Goal: Check status: Check status

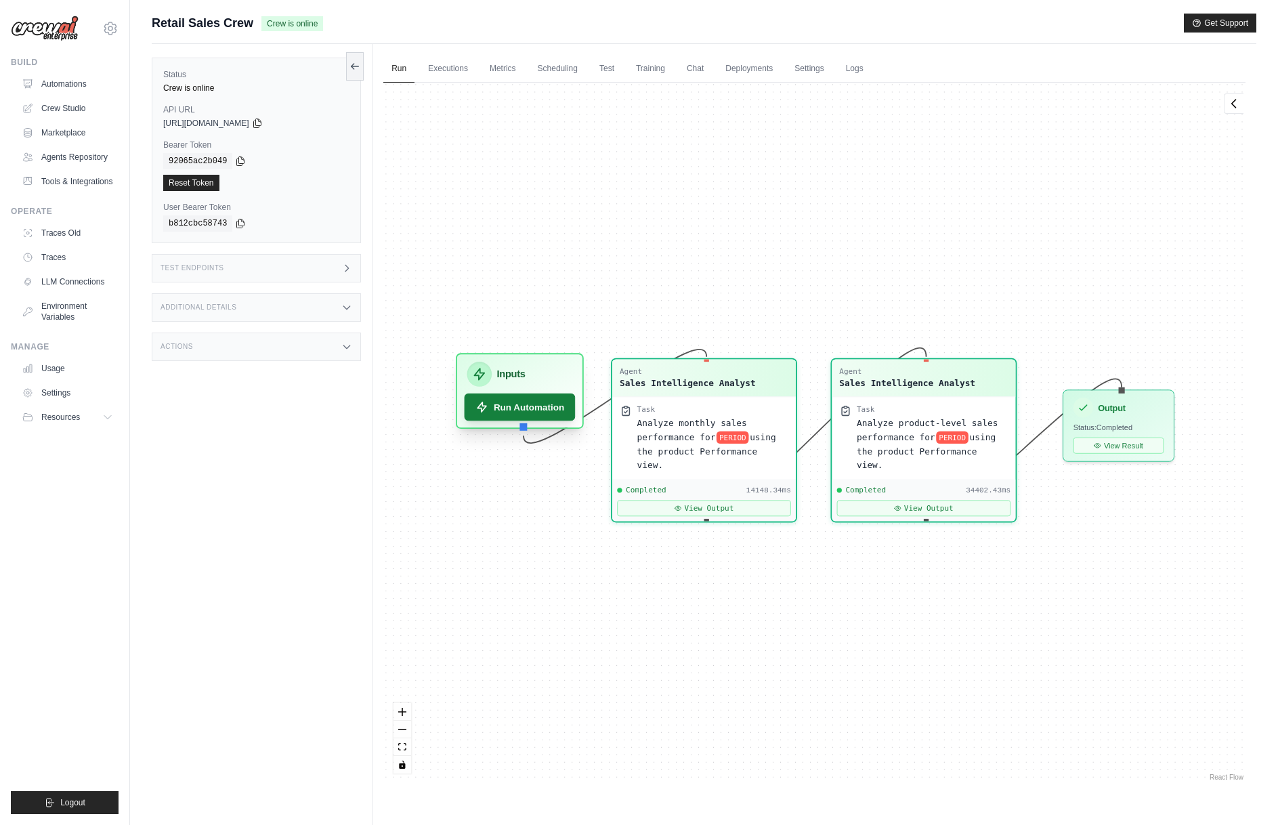
scroll to position [2098, 0]
click at [462, 71] on link "Executions" at bounding box center [448, 69] width 56 height 28
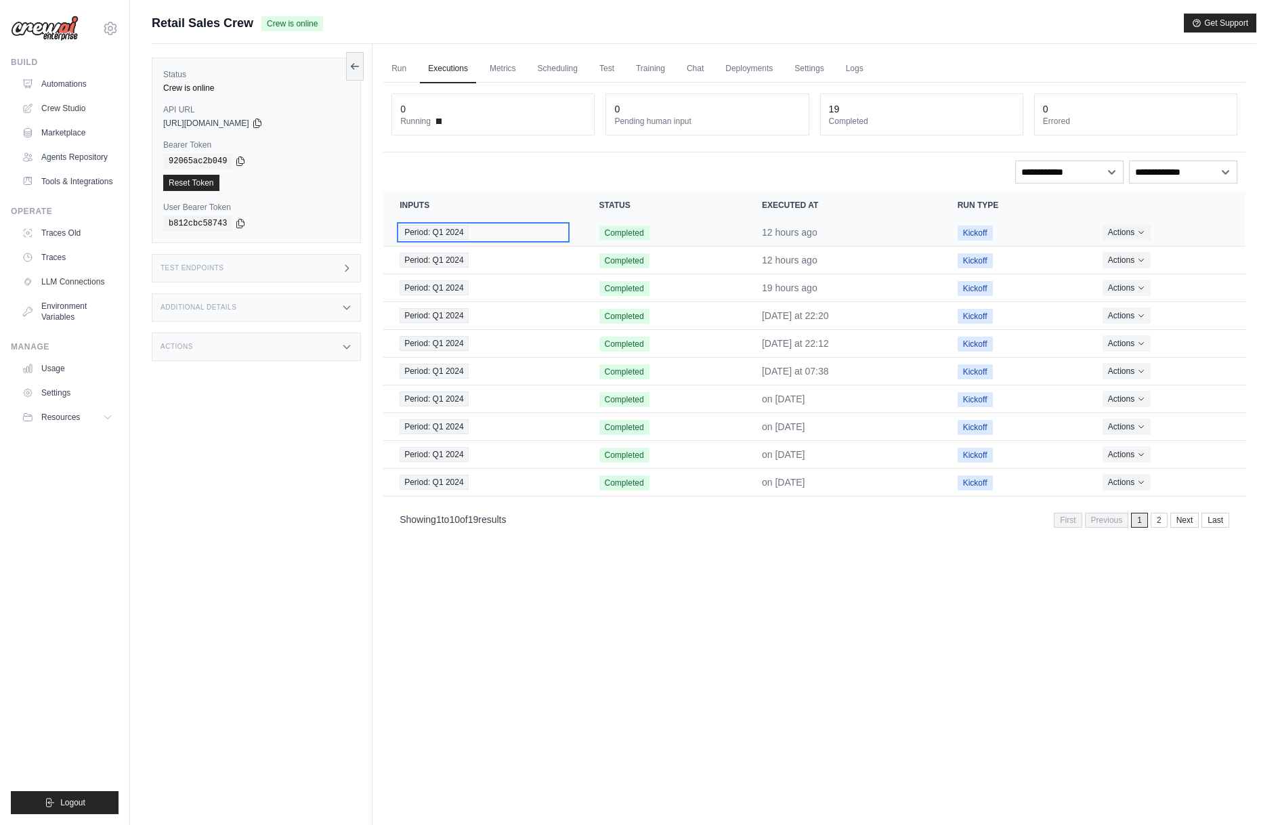
click at [530, 230] on div "Period: Q1 2024" at bounding box center [483, 232] width 167 height 15
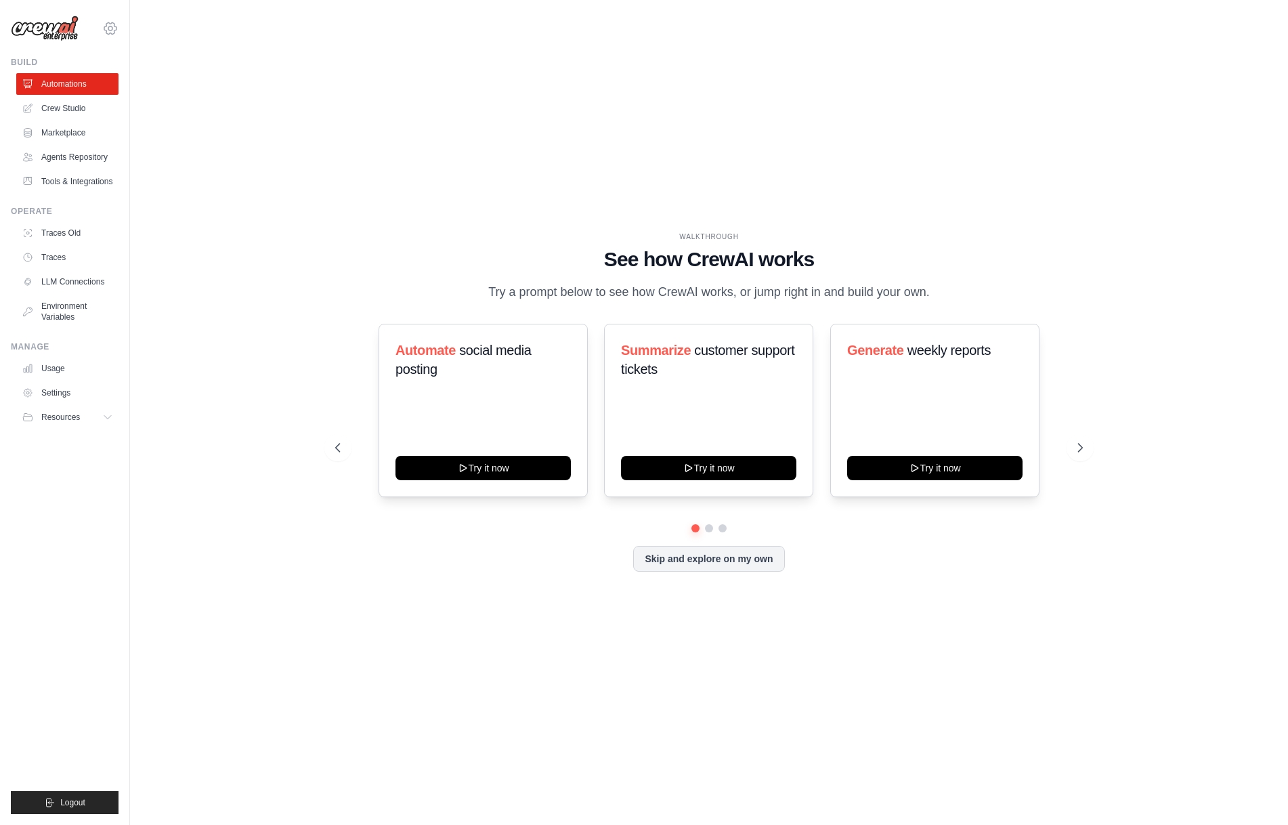
click at [114, 22] on icon at bounding box center [110, 28] width 16 height 16
click at [150, 126] on span "Denodo Technologies" at bounding box center [169, 125] width 107 height 14
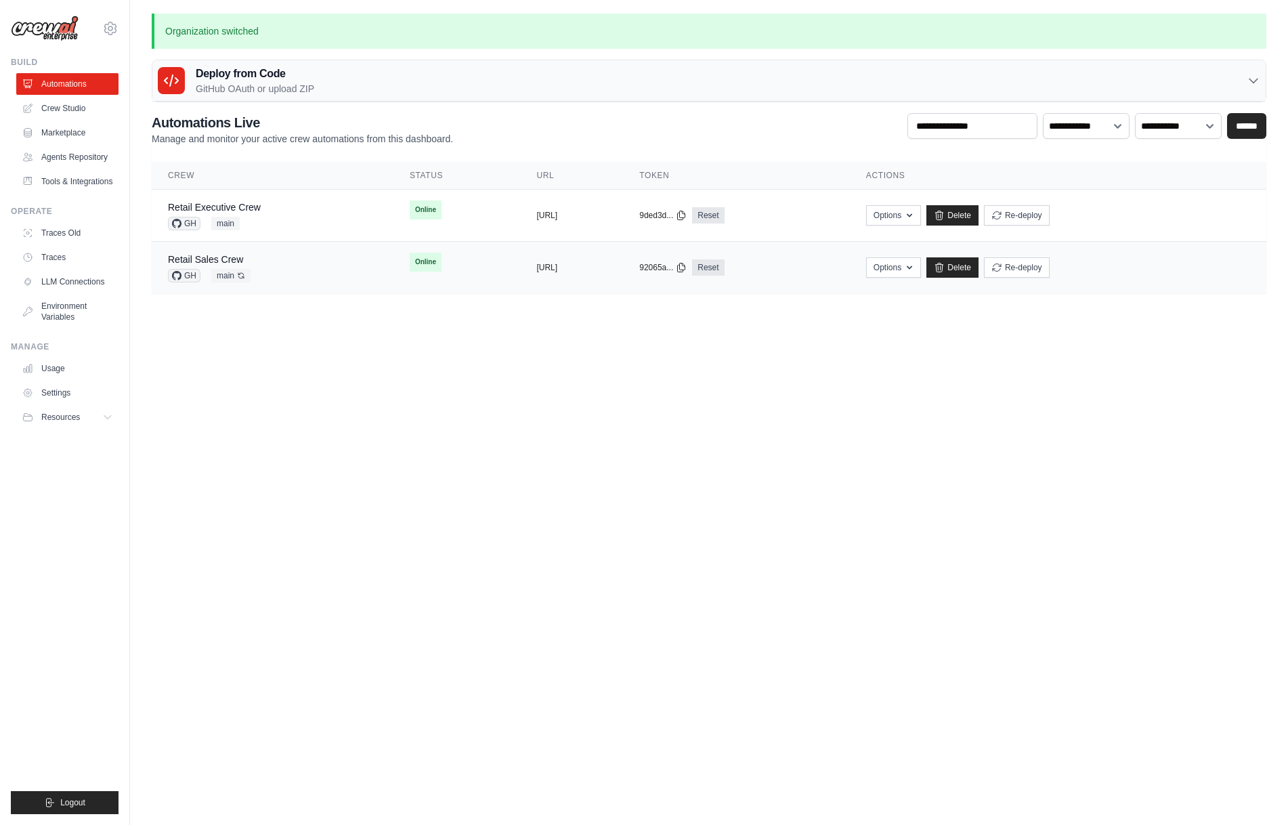
click at [284, 261] on div "Retail Sales Crew GH main Auto-deploy enabled" at bounding box center [272, 268] width 209 height 30
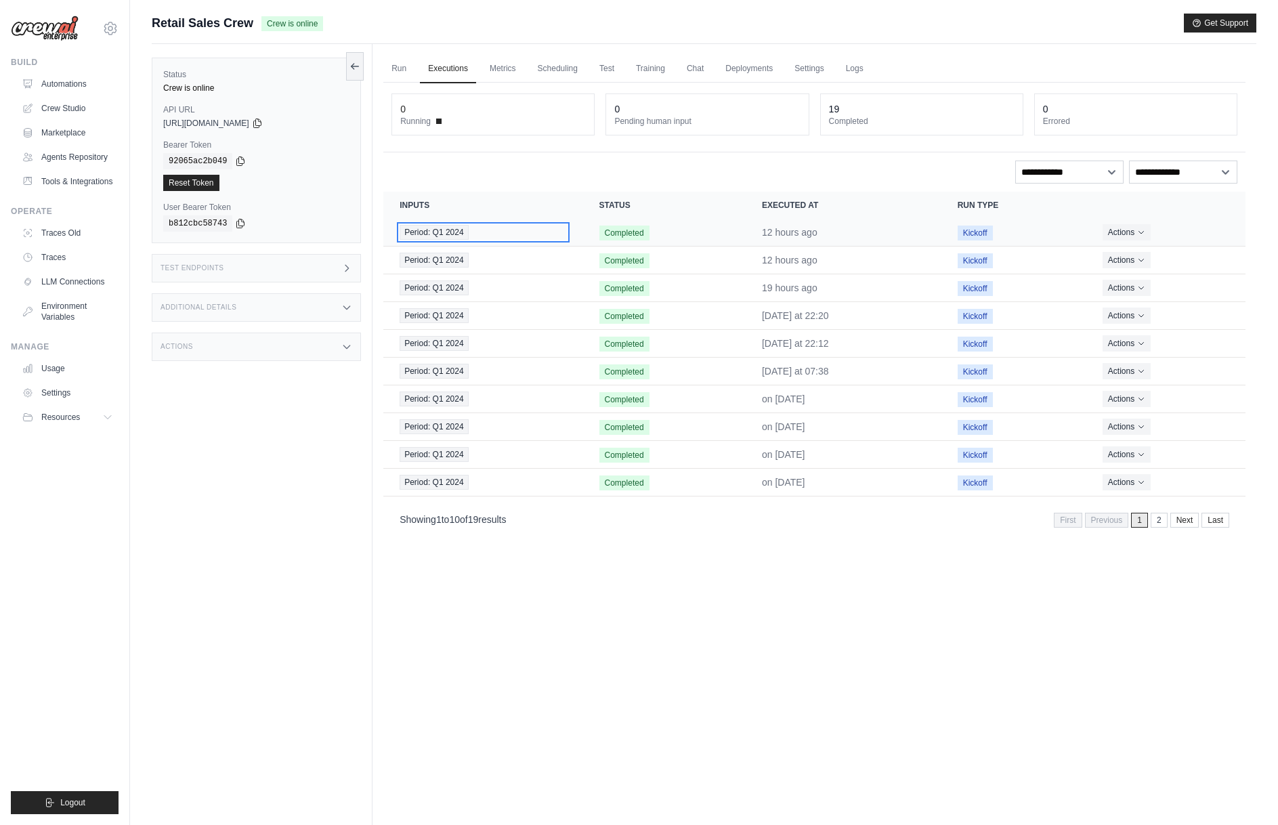
click at [495, 232] on div "Period: Q1 2024" at bounding box center [483, 232] width 167 height 15
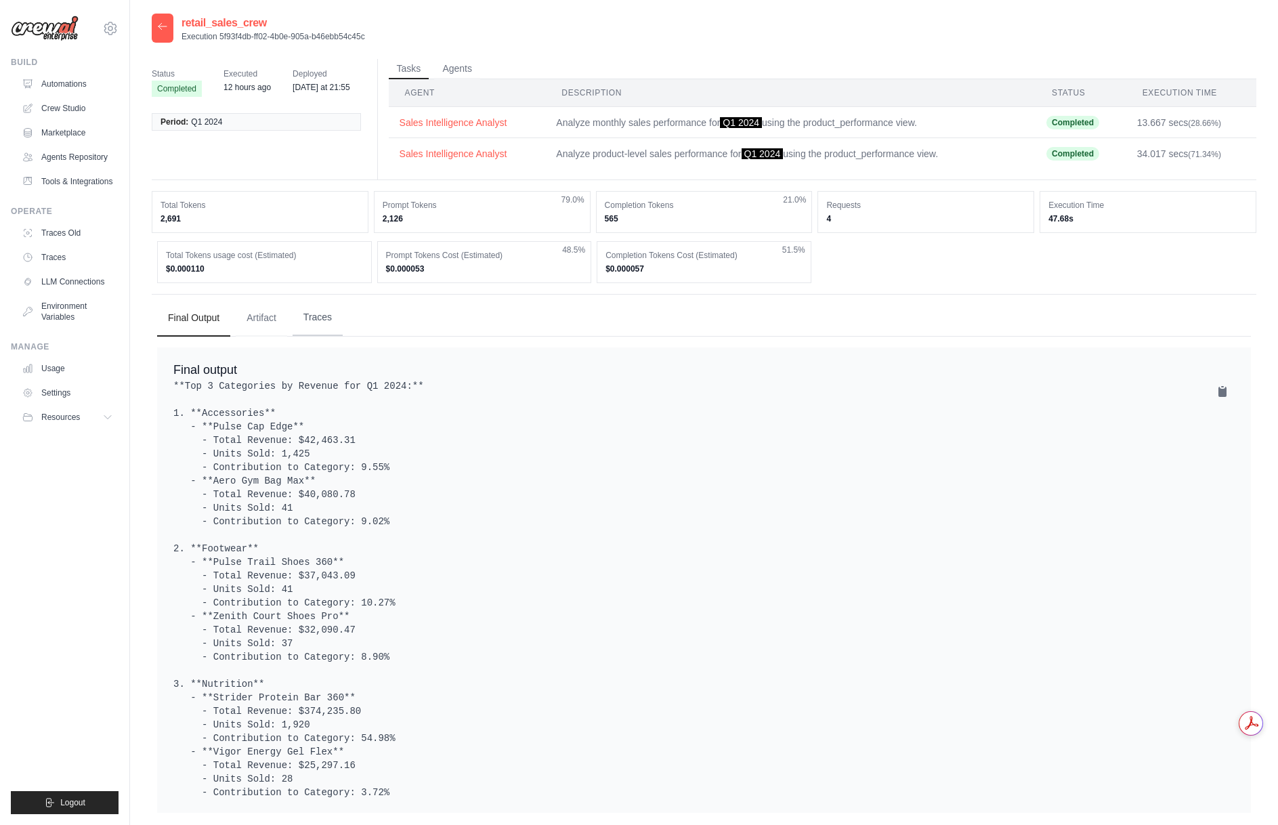
click at [316, 316] on button "Traces" at bounding box center [318, 317] width 50 height 37
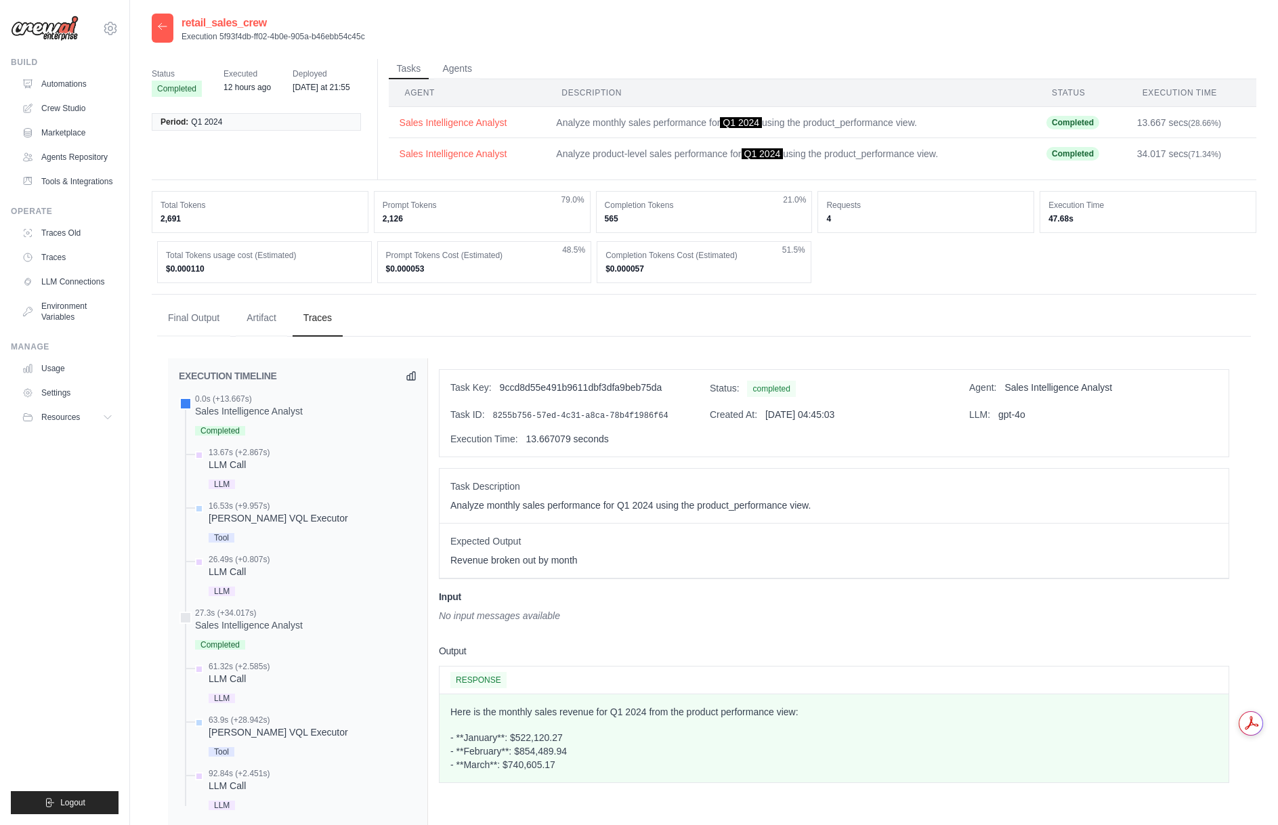
scroll to position [68, 0]
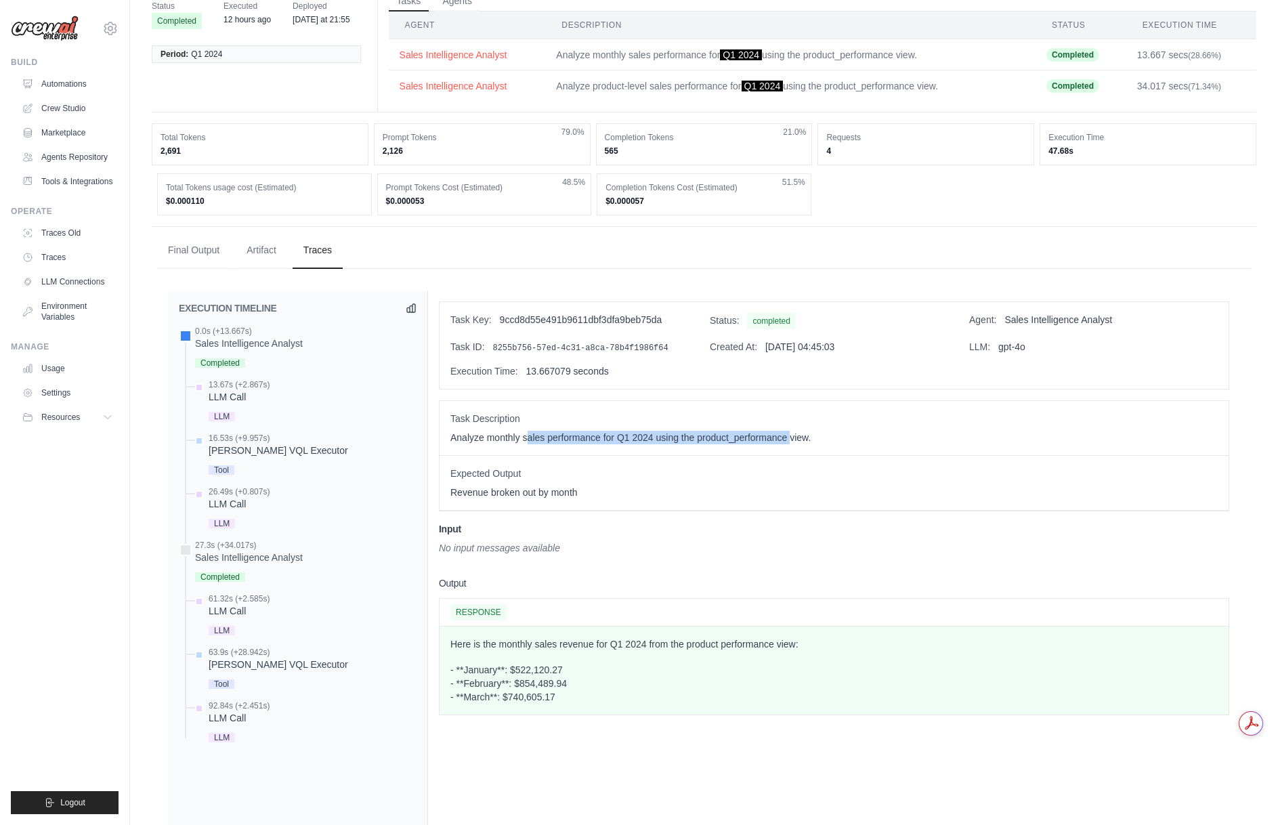
drag, startPoint x: 531, startPoint y: 438, endPoint x: 790, endPoint y: 428, distance: 258.9
click at [789, 428] on div "Task Description Analyze monthly sales performance for Q1 2024 using the produc…" at bounding box center [834, 428] width 789 height 55
click at [790, 428] on div "Task Description Analyze monthly sales performance for Q1 2024 using the produc…" at bounding box center [834, 428] width 789 height 55
click at [264, 343] on div "Sales Intelligence Analyst" at bounding box center [249, 344] width 108 height 14
drag, startPoint x: 604, startPoint y: 436, endPoint x: 828, endPoint y: 436, distance: 224.9
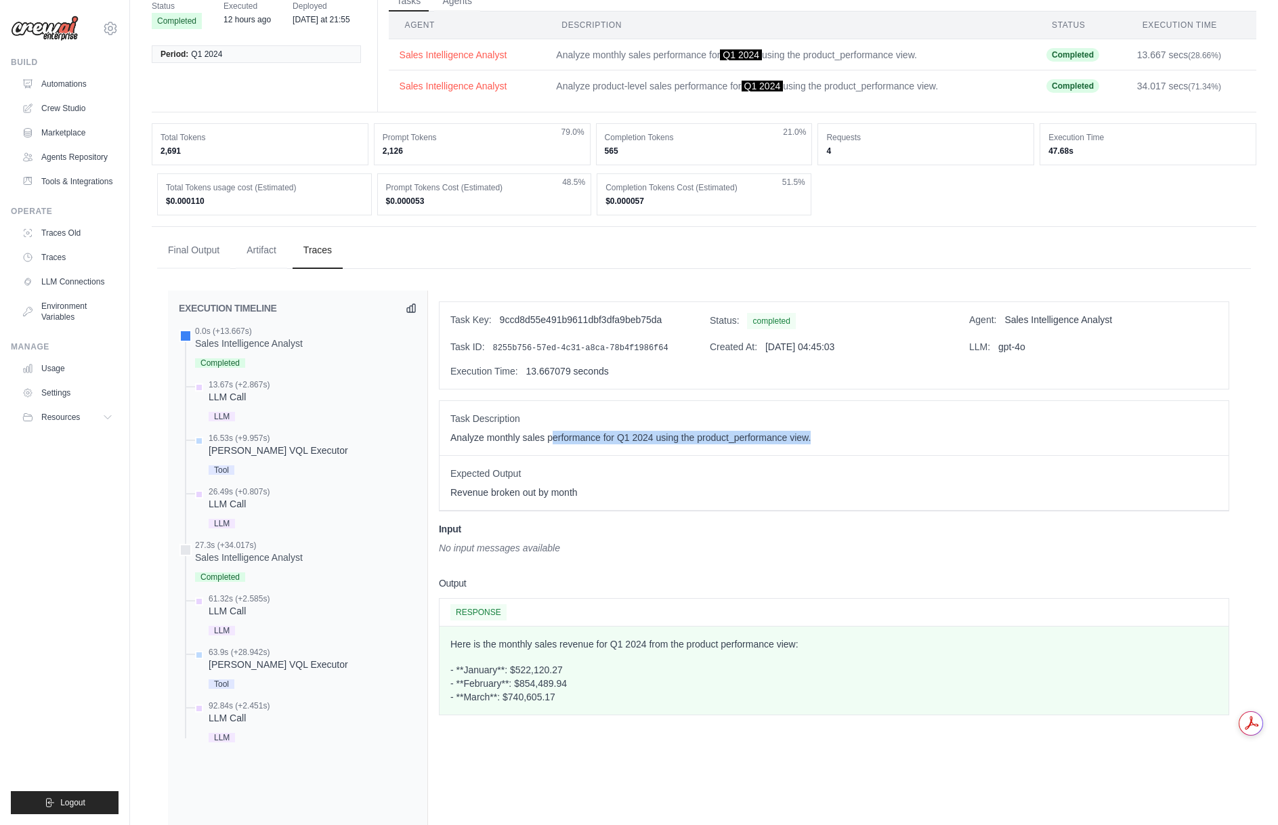
click at [828, 436] on p "Analyze monthly sales performance for Q1 2024 using the product_performance vie…" at bounding box center [833, 438] width 767 height 14
drag, startPoint x: 517, startPoint y: 440, endPoint x: 589, endPoint y: 442, distance: 71.8
click at [589, 442] on p "Analyze monthly sales performance for Q1 2024 using the product_performance vie…" at bounding box center [833, 438] width 767 height 14
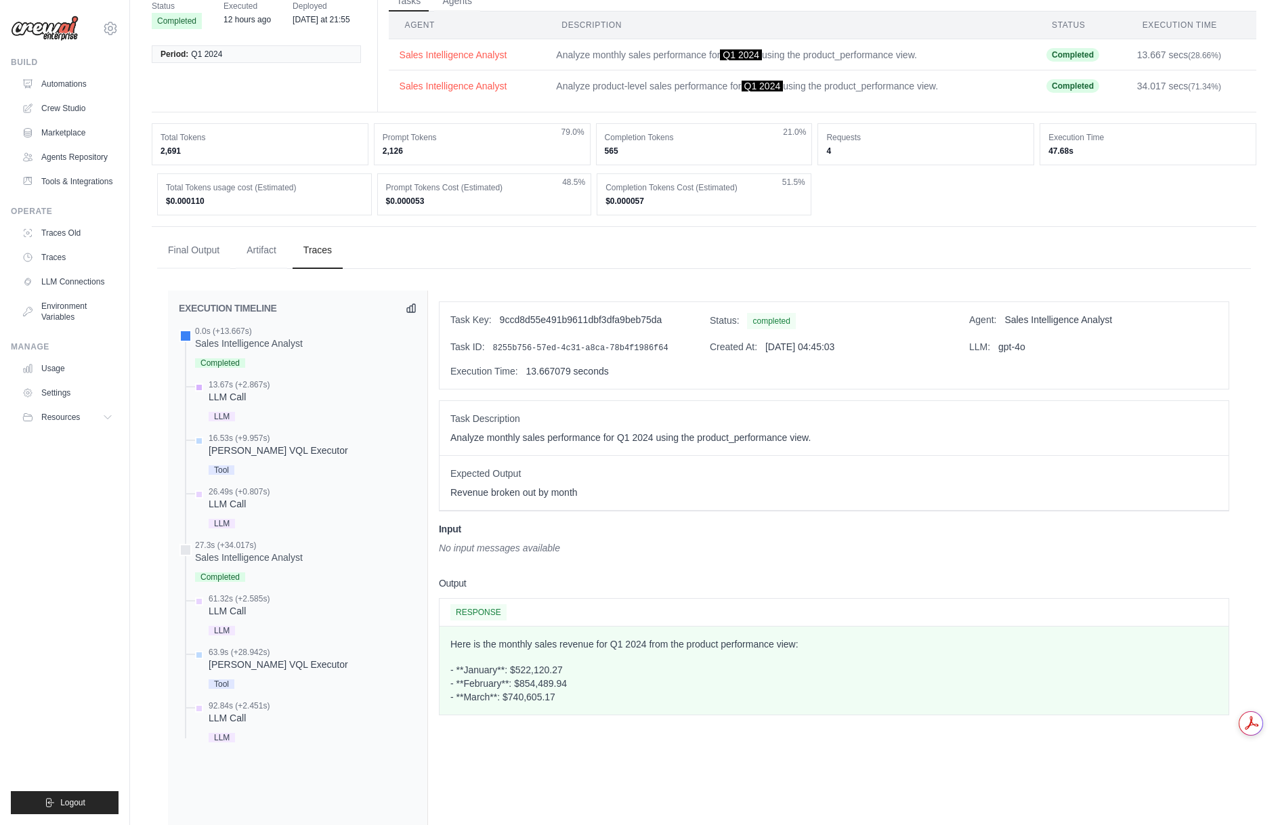
click at [254, 393] on div "LLM Call" at bounding box center [239, 397] width 61 height 14
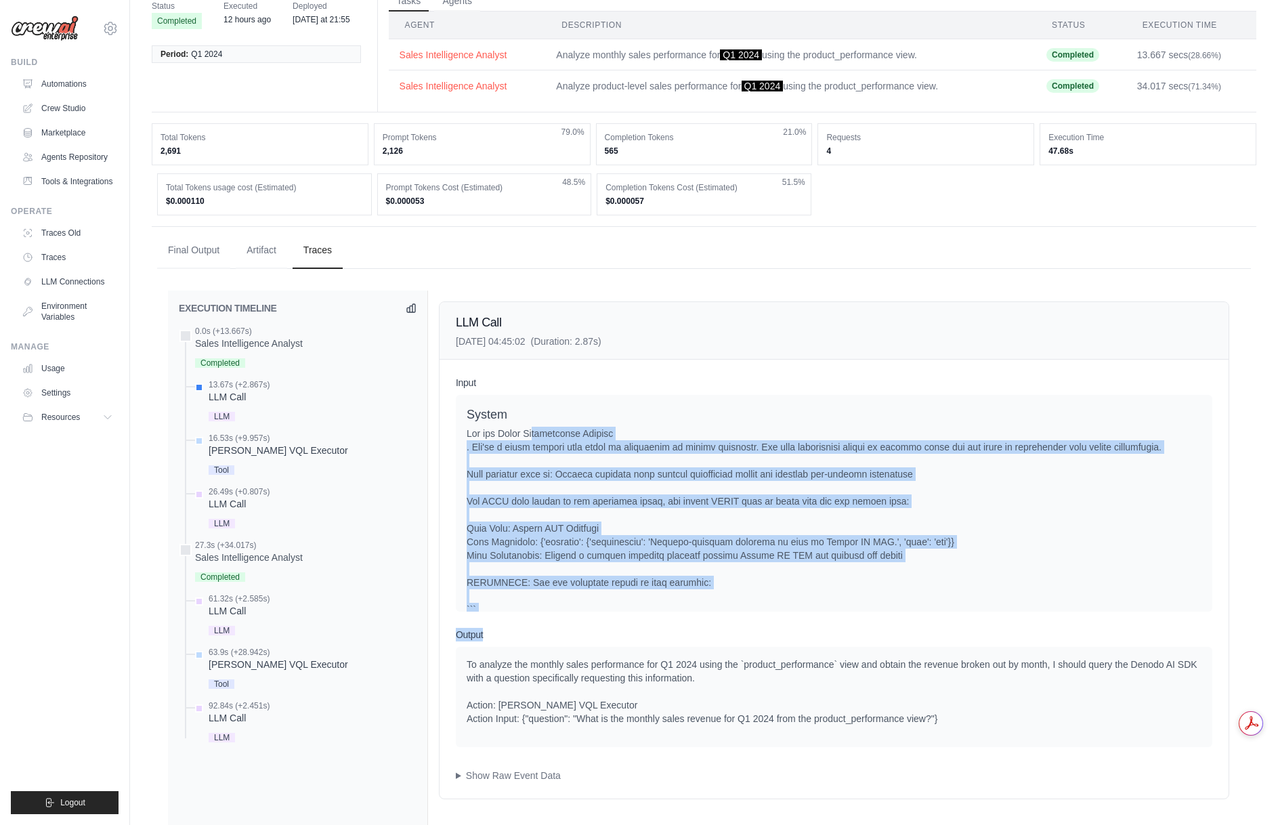
scroll to position [368, 0]
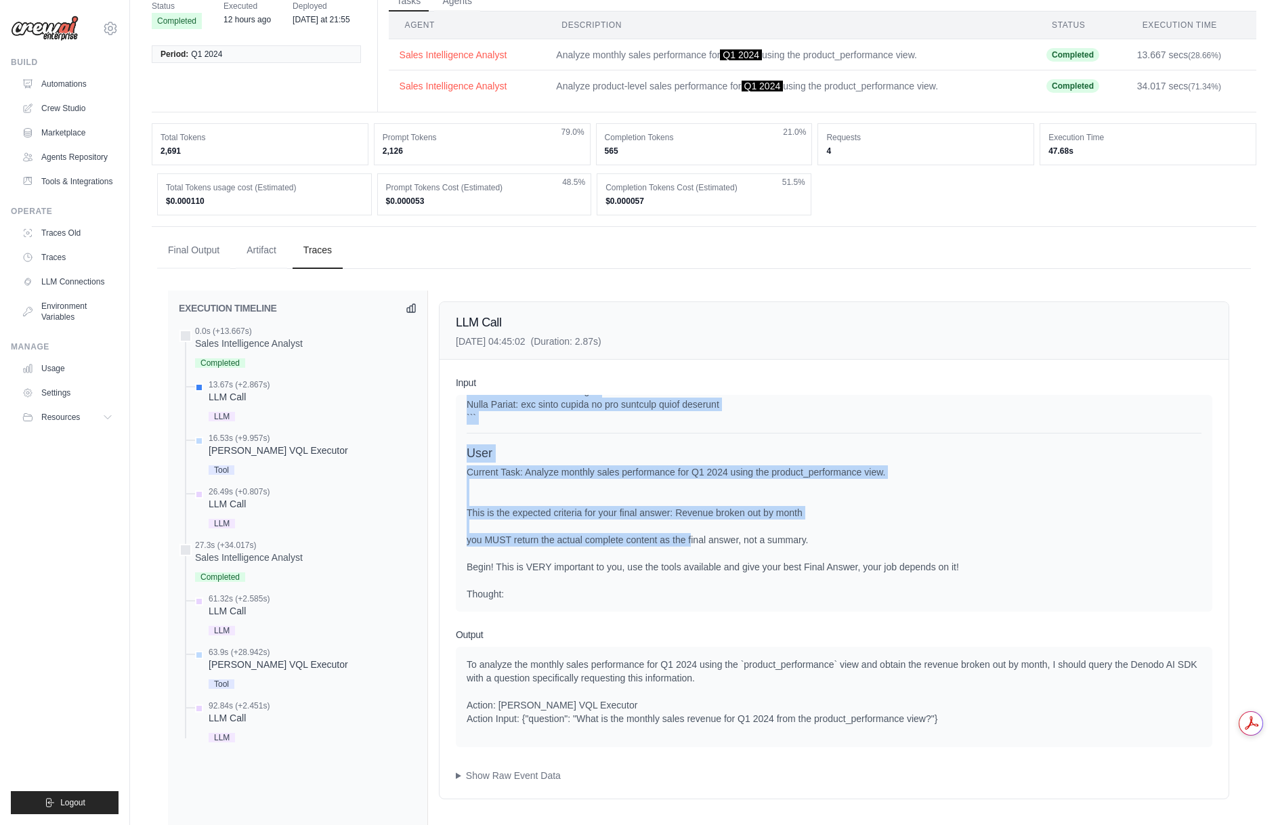
drag, startPoint x: 535, startPoint y: 440, endPoint x: 689, endPoint y: 537, distance: 182.1
click at [689, 537] on div "System User Current Task: Analyze monthly sales performance for Q1 2024 using t…" at bounding box center [834, 325] width 735 height 549
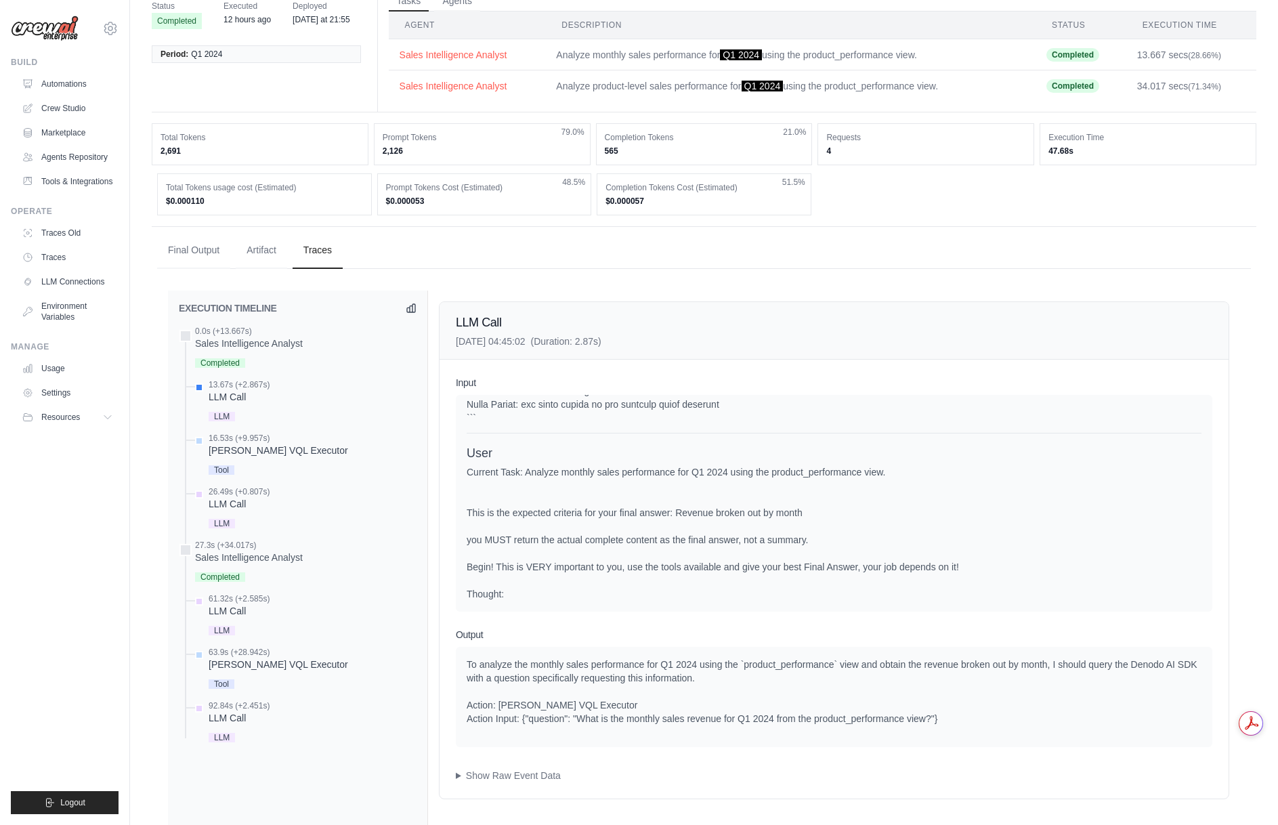
click at [689, 537] on div "Current Task: Analyze monthly sales performance for Q1 2024 using the product_p…" at bounding box center [834, 532] width 735 height 135
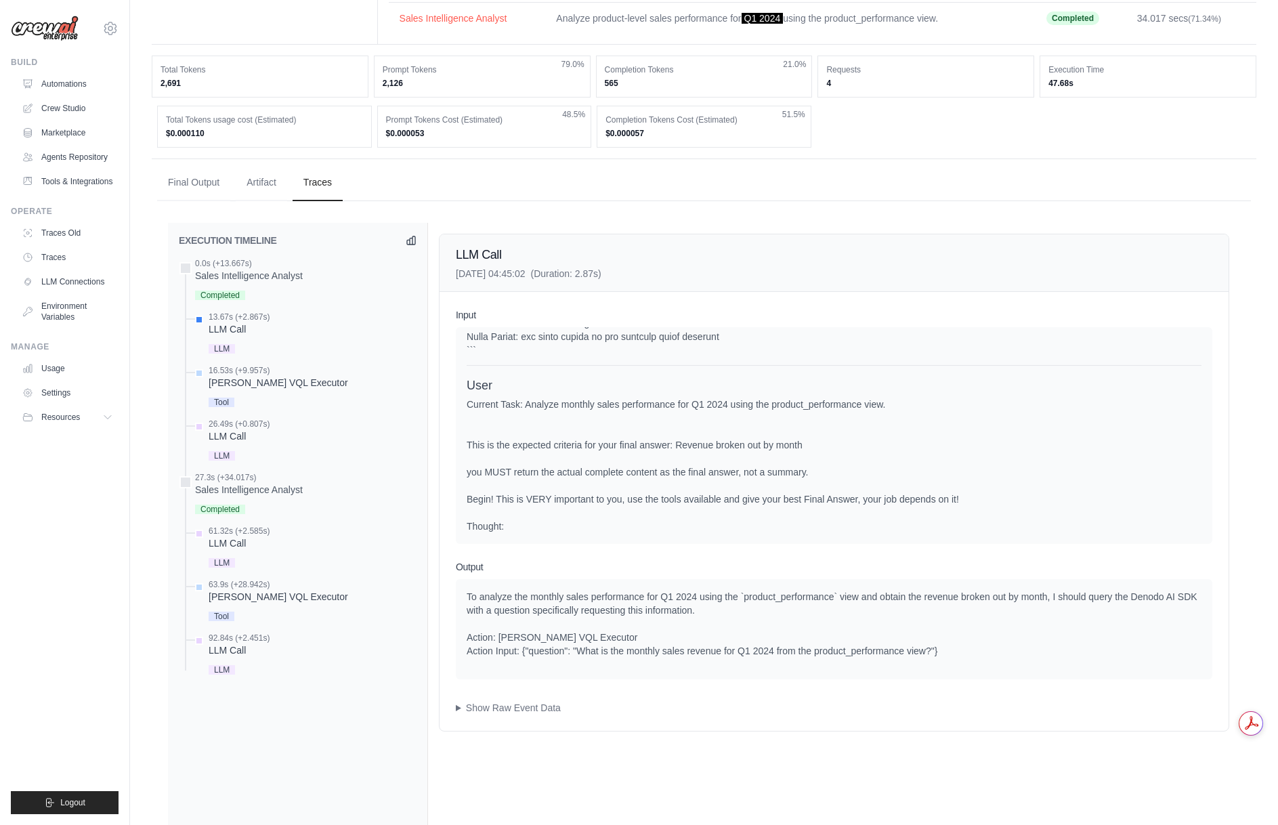
scroll to position [0, 0]
drag, startPoint x: 629, startPoint y: 409, endPoint x: 759, endPoint y: 530, distance: 177.8
click at [759, 530] on div "Current Task: Analyze monthly sales performance for Q1 2024 using the product_p…" at bounding box center [834, 465] width 735 height 135
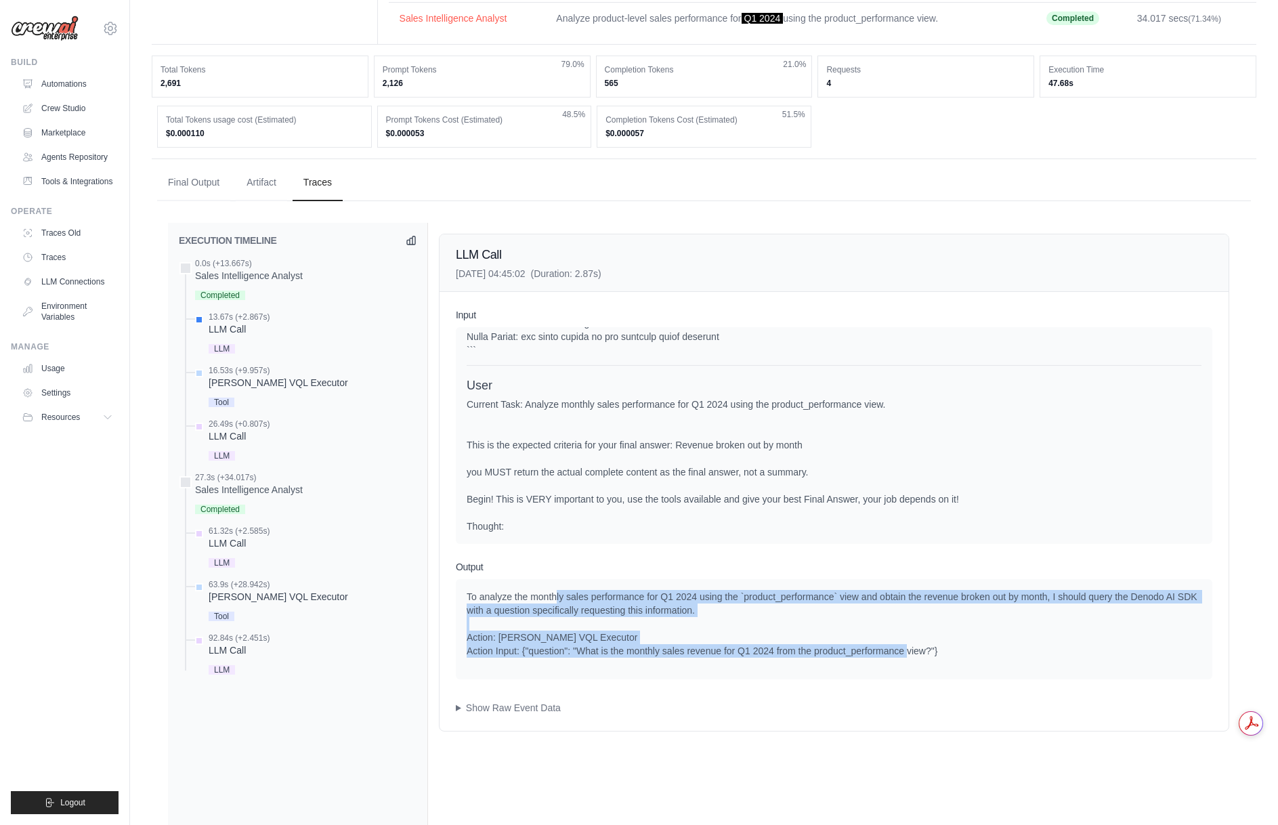
drag, startPoint x: 557, startPoint y: 592, endPoint x: 971, endPoint y: 650, distance: 418.6
click at [971, 650] on div "To analyze the monthly sales performance for Q1 2024 using the `product_perform…" at bounding box center [834, 624] width 735 height 68
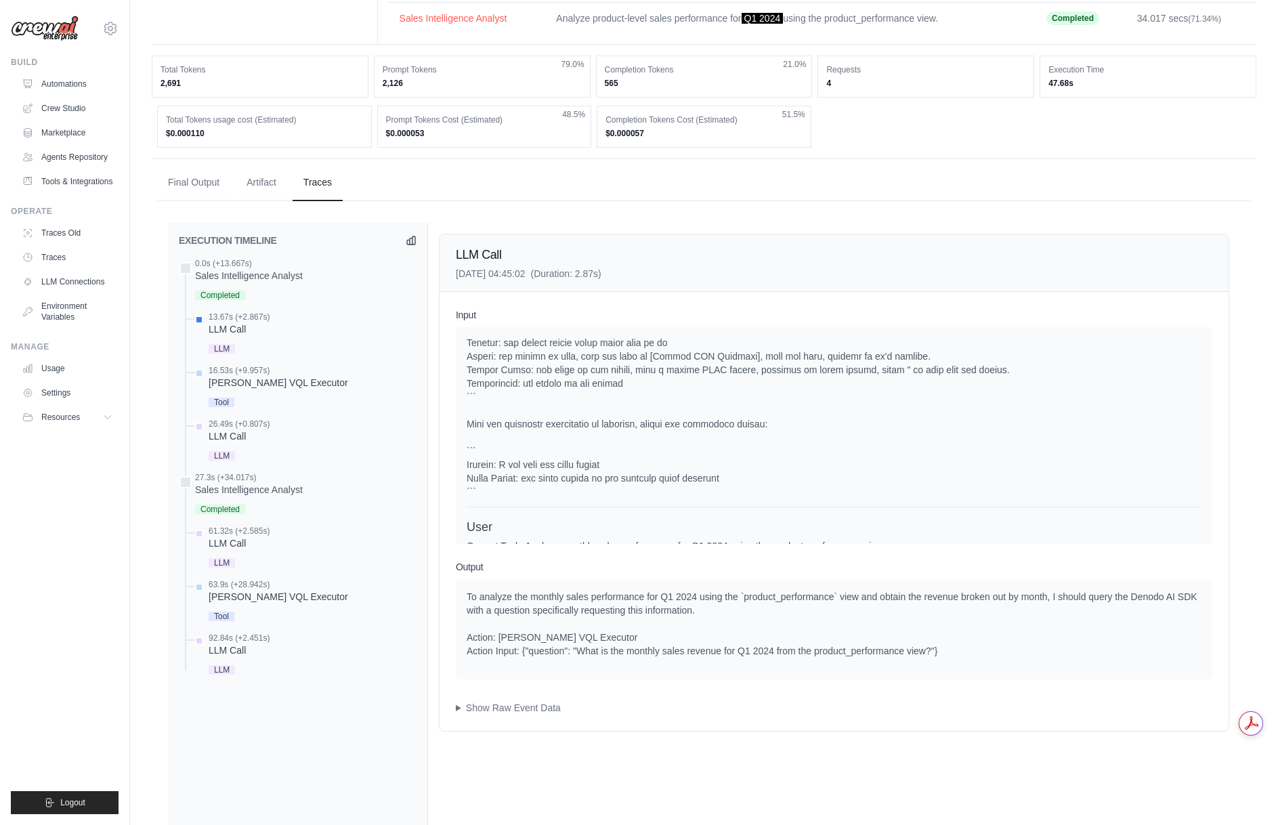
scroll to position [165, 0]
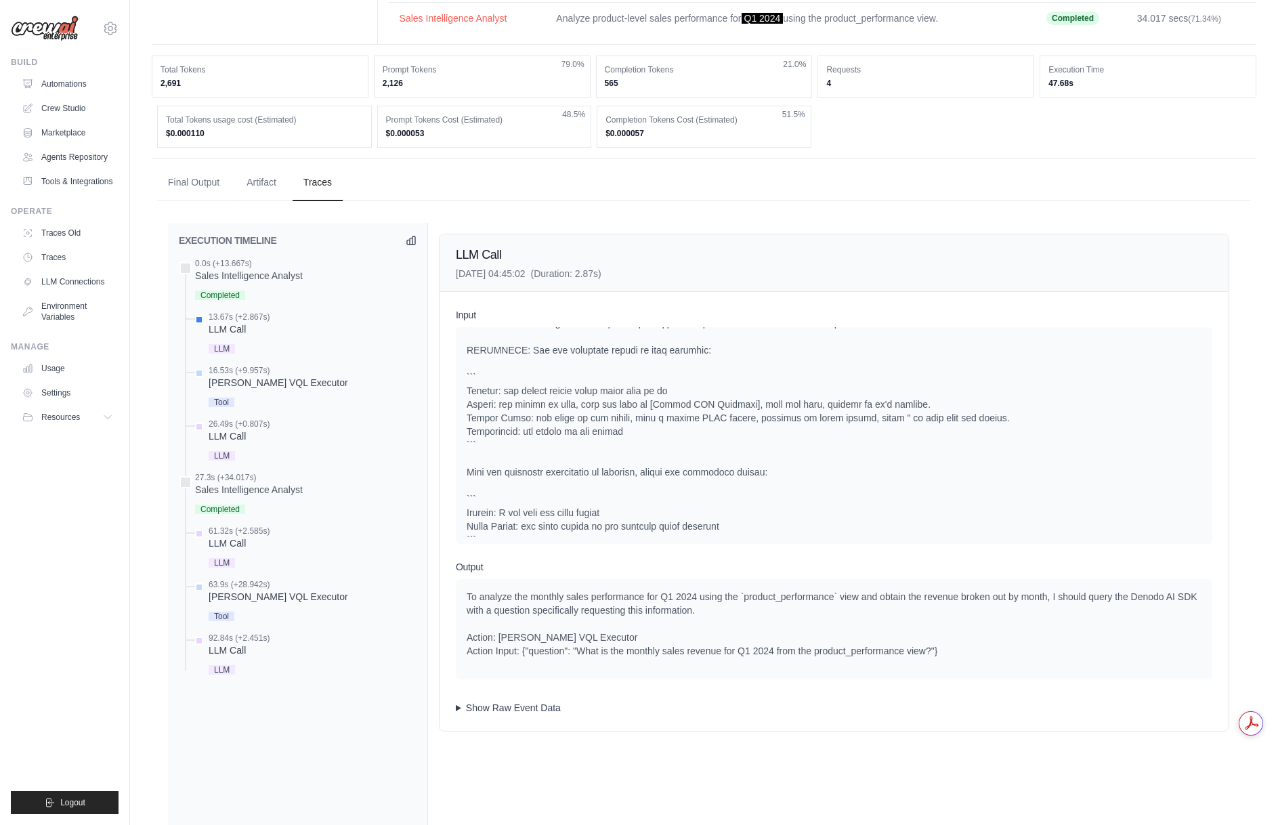
click at [460, 706] on summary "Show Raw Event Data" at bounding box center [834, 708] width 757 height 14
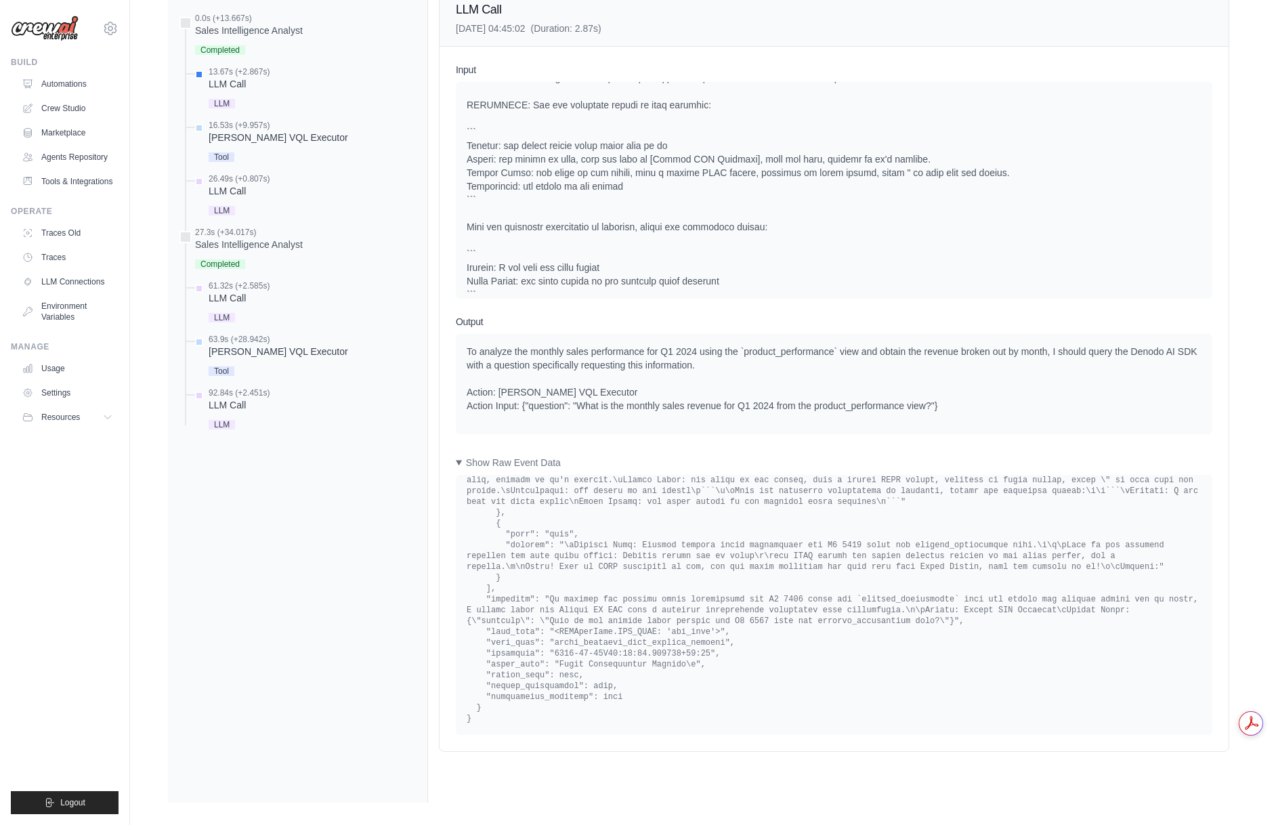
scroll to position [391, 0]
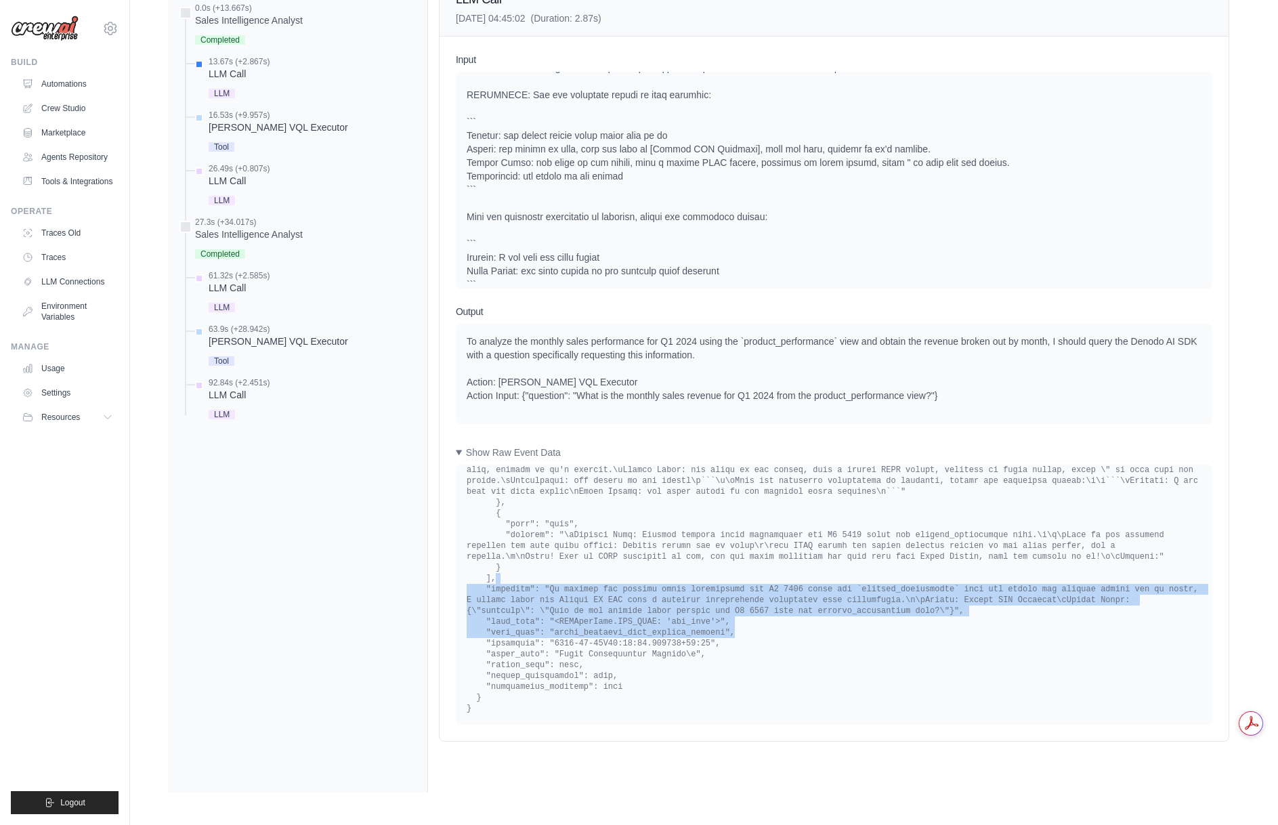
drag, startPoint x: 698, startPoint y: 580, endPoint x: 892, endPoint y: 637, distance: 202.1
click at [892, 637] on pre at bounding box center [834, 259] width 735 height 910
drag, startPoint x: 795, startPoint y: 613, endPoint x: 865, endPoint y: 639, distance: 74.4
click at [865, 639] on pre at bounding box center [834, 259] width 735 height 910
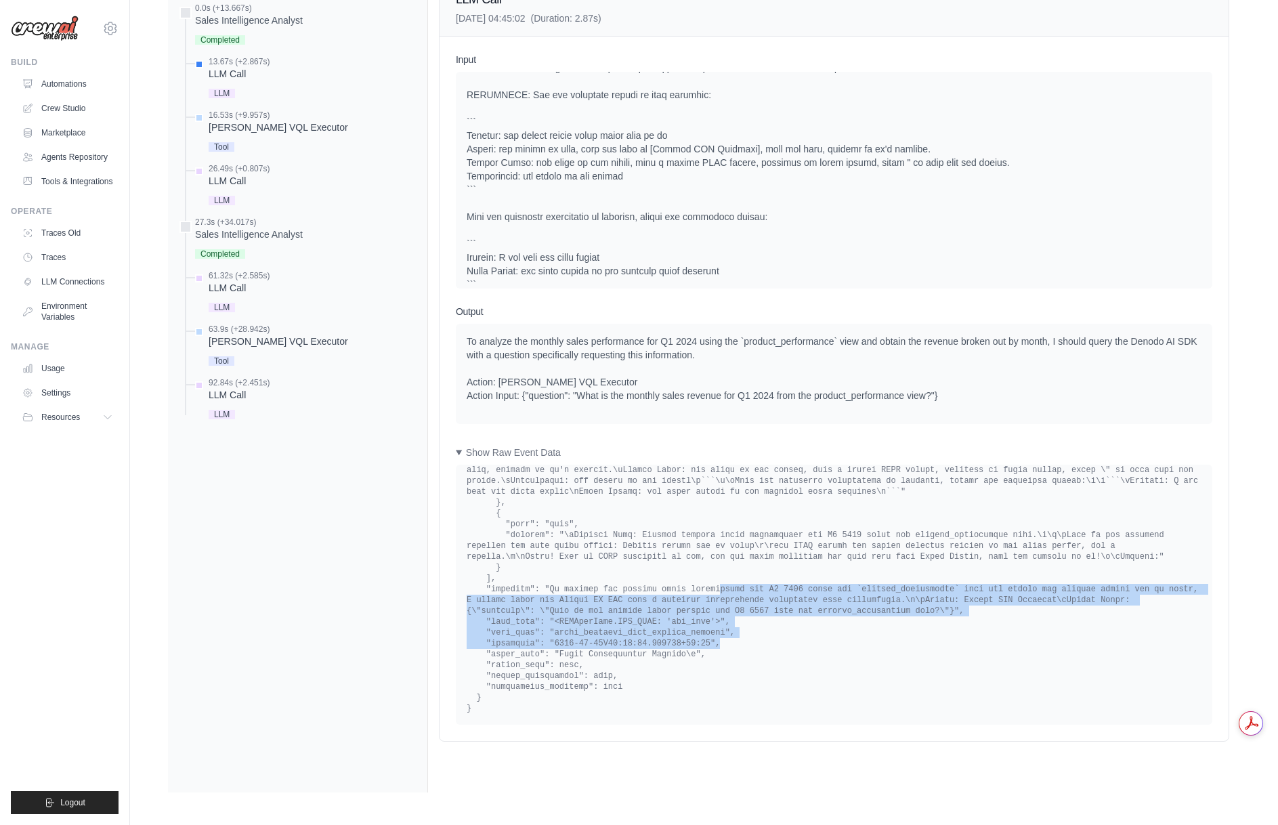
click at [865, 639] on pre at bounding box center [834, 259] width 735 height 910
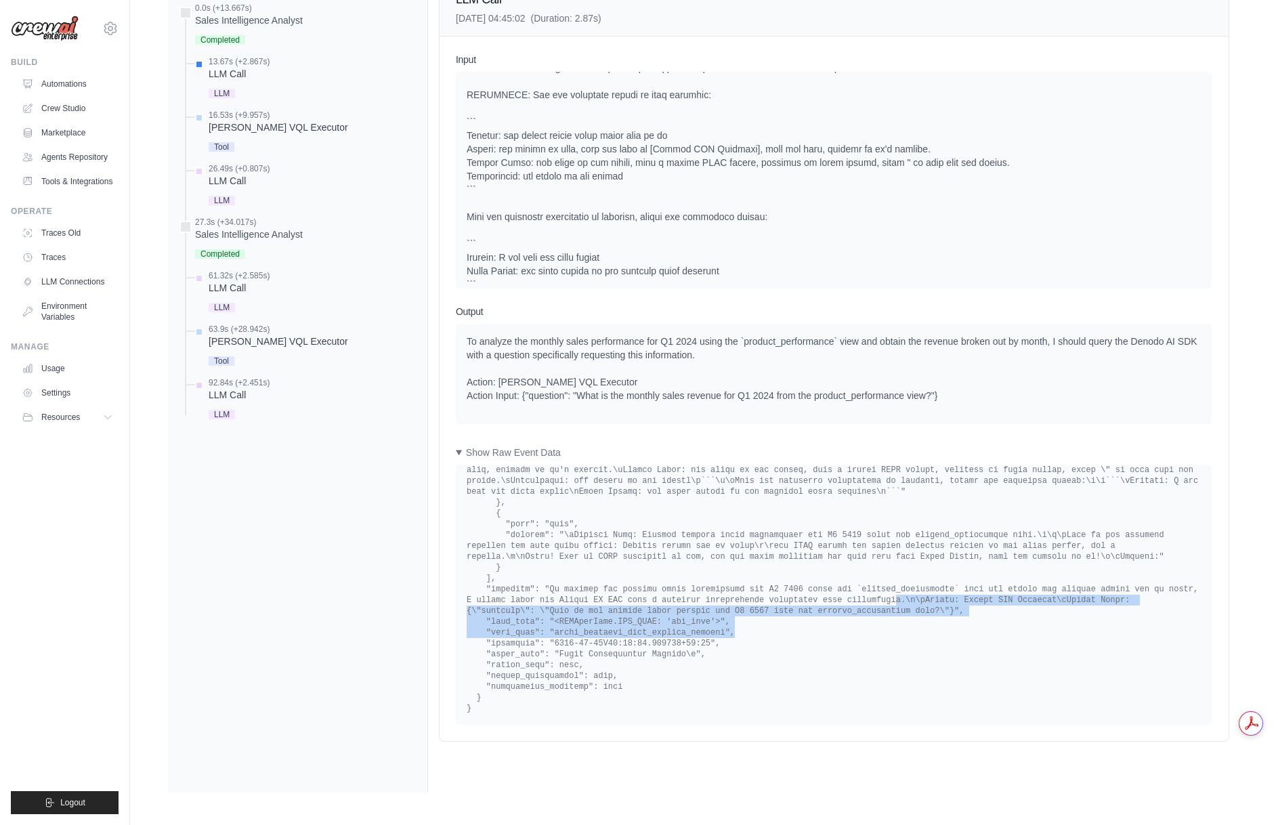
drag, startPoint x: 819, startPoint y: 597, endPoint x: 880, endPoint y: 637, distance: 72.5
click at [880, 637] on pre at bounding box center [834, 259] width 735 height 910
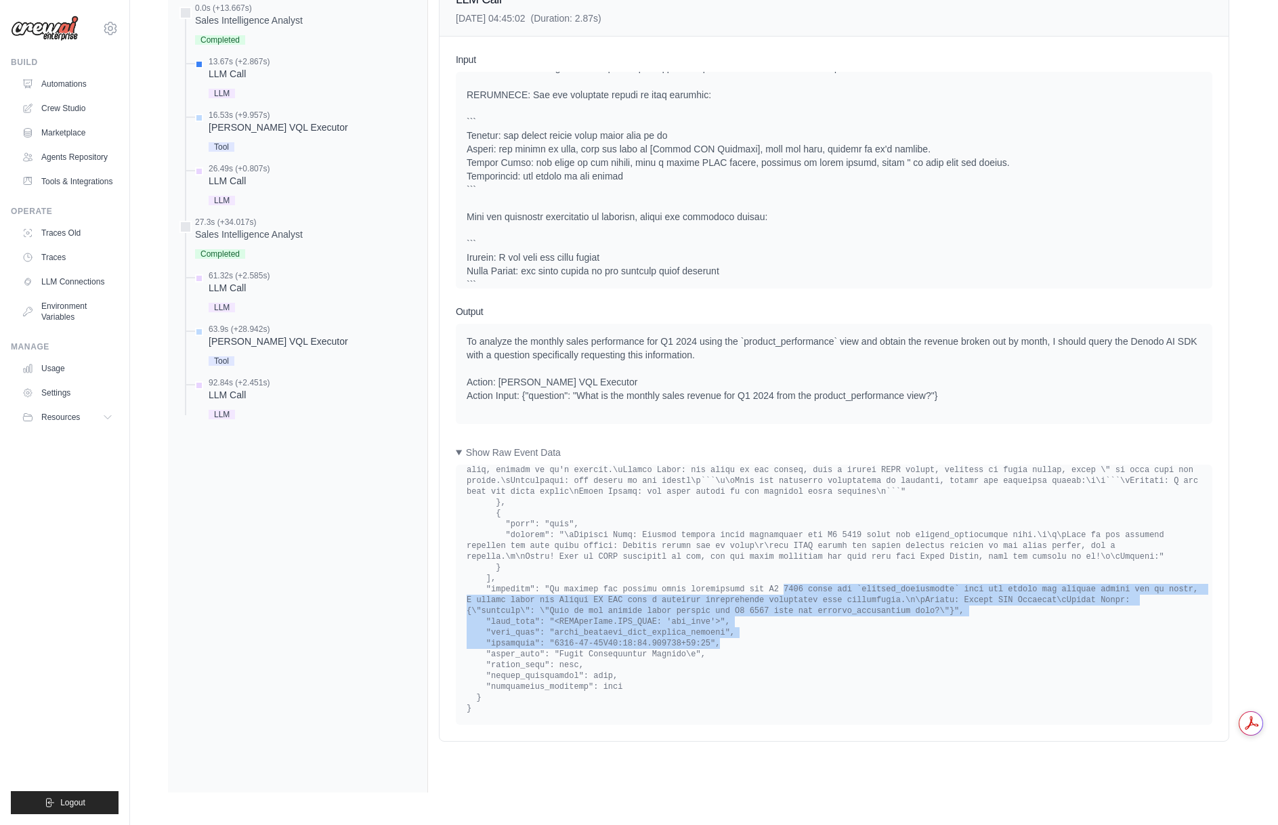
drag, startPoint x: 756, startPoint y: 592, endPoint x: 839, endPoint y: 642, distance: 96.6
click at [839, 642] on pre at bounding box center [834, 259] width 735 height 910
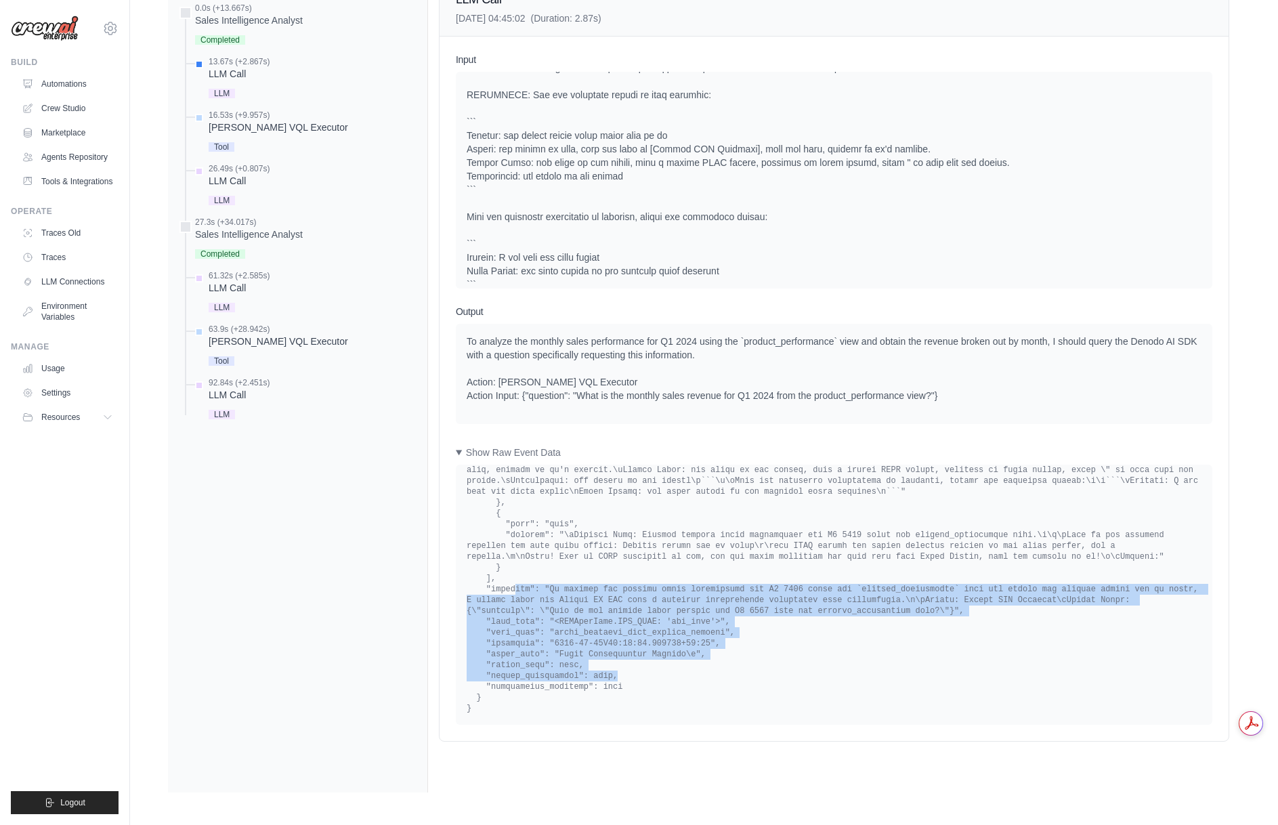
drag, startPoint x: 513, startPoint y: 590, endPoint x: 717, endPoint y: 677, distance: 221.8
click at [717, 677] on pre at bounding box center [834, 259] width 735 height 910
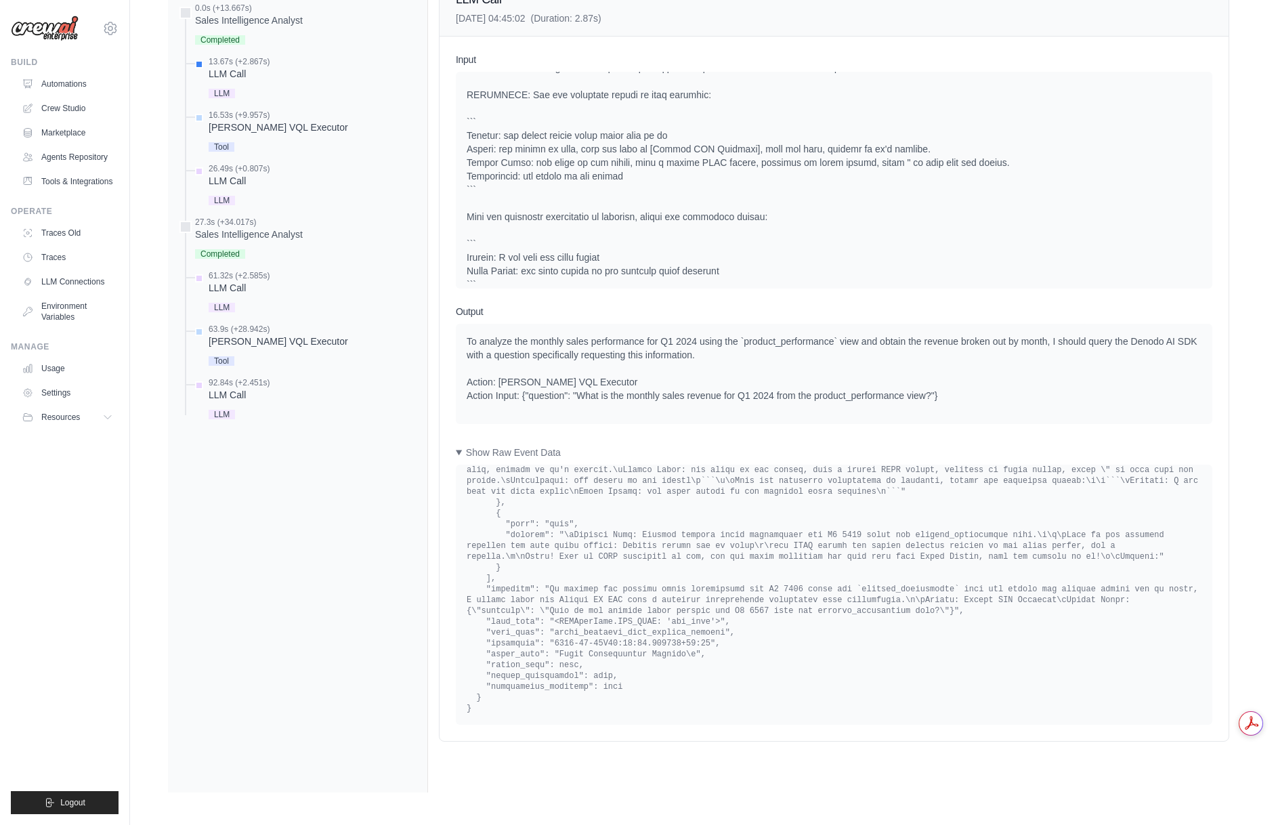
click at [705, 692] on pre at bounding box center [834, 259] width 735 height 910
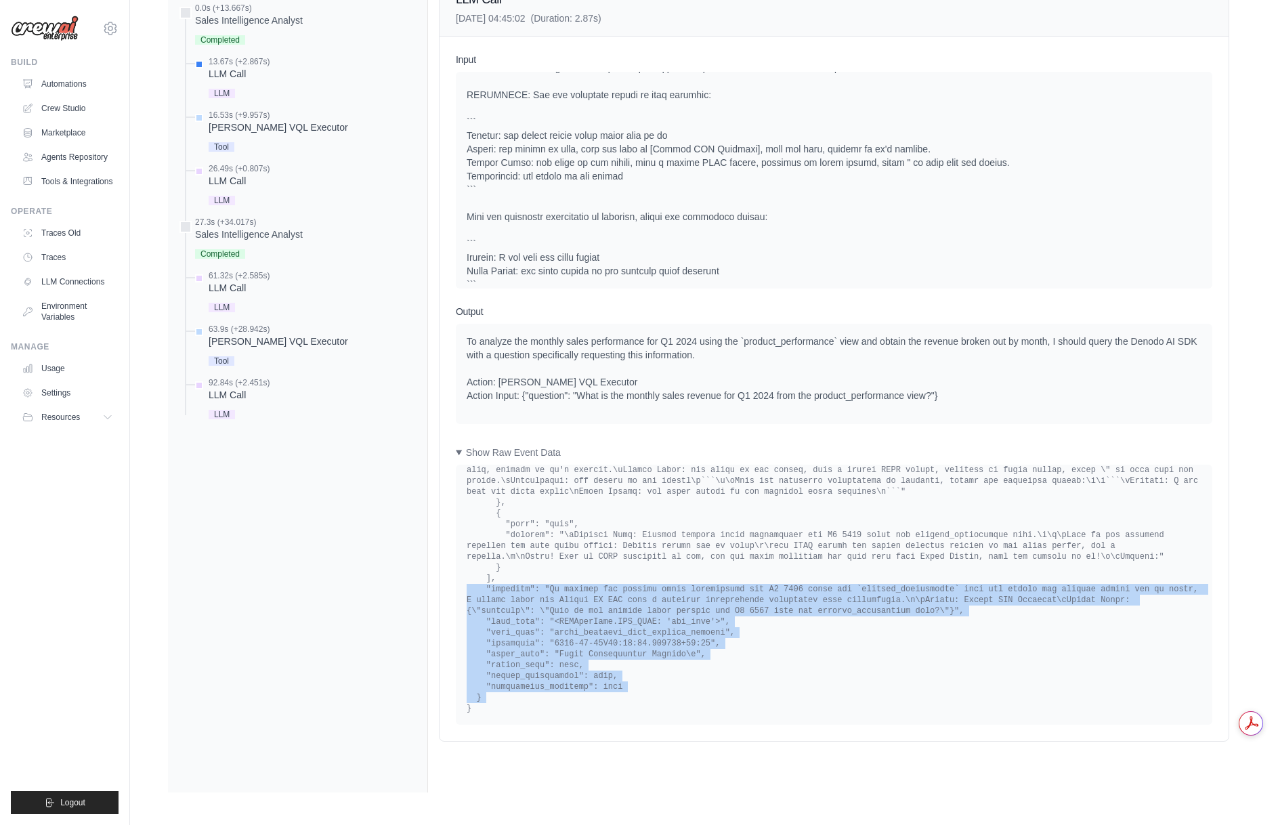
drag, startPoint x: 705, startPoint y: 692, endPoint x: 469, endPoint y: 591, distance: 256.7
click at [469, 591] on pre at bounding box center [834, 259] width 735 height 910
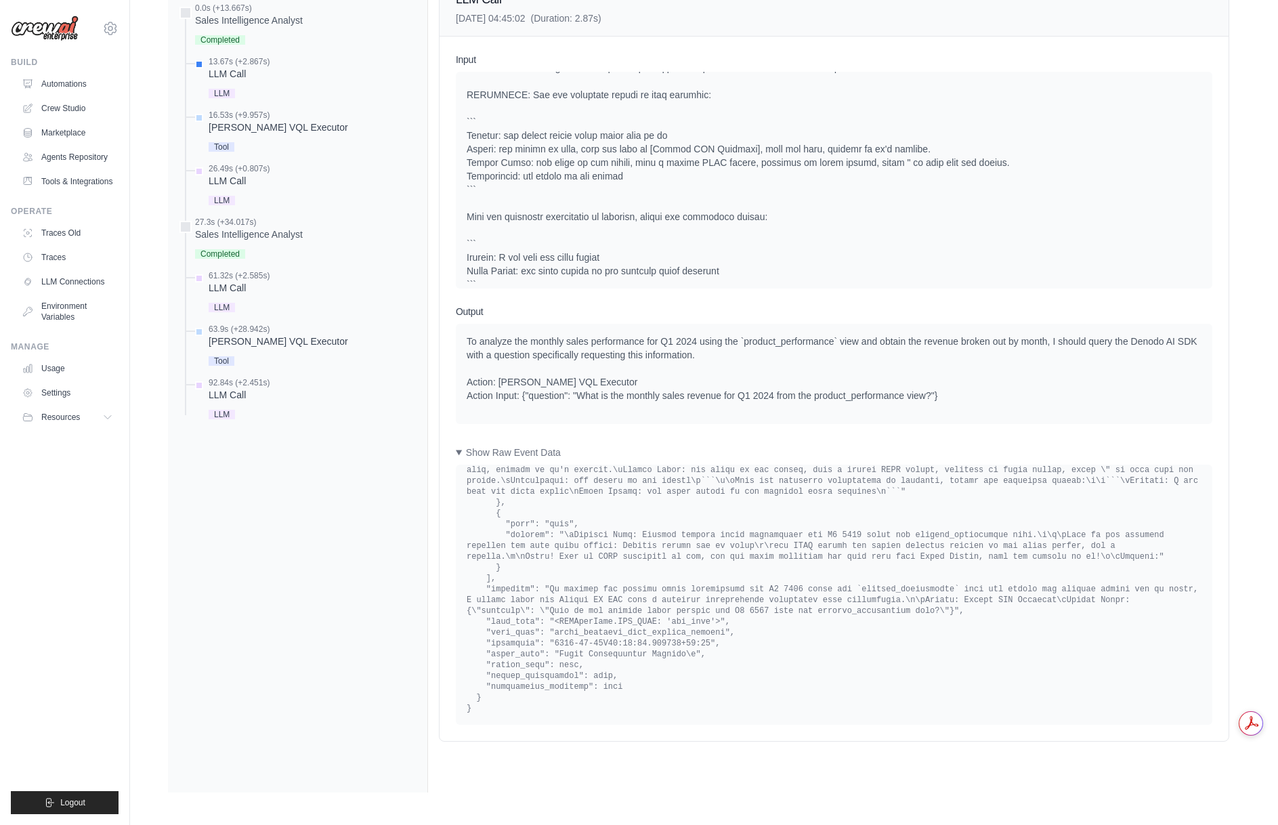
click at [469, 591] on pre at bounding box center [834, 259] width 735 height 910
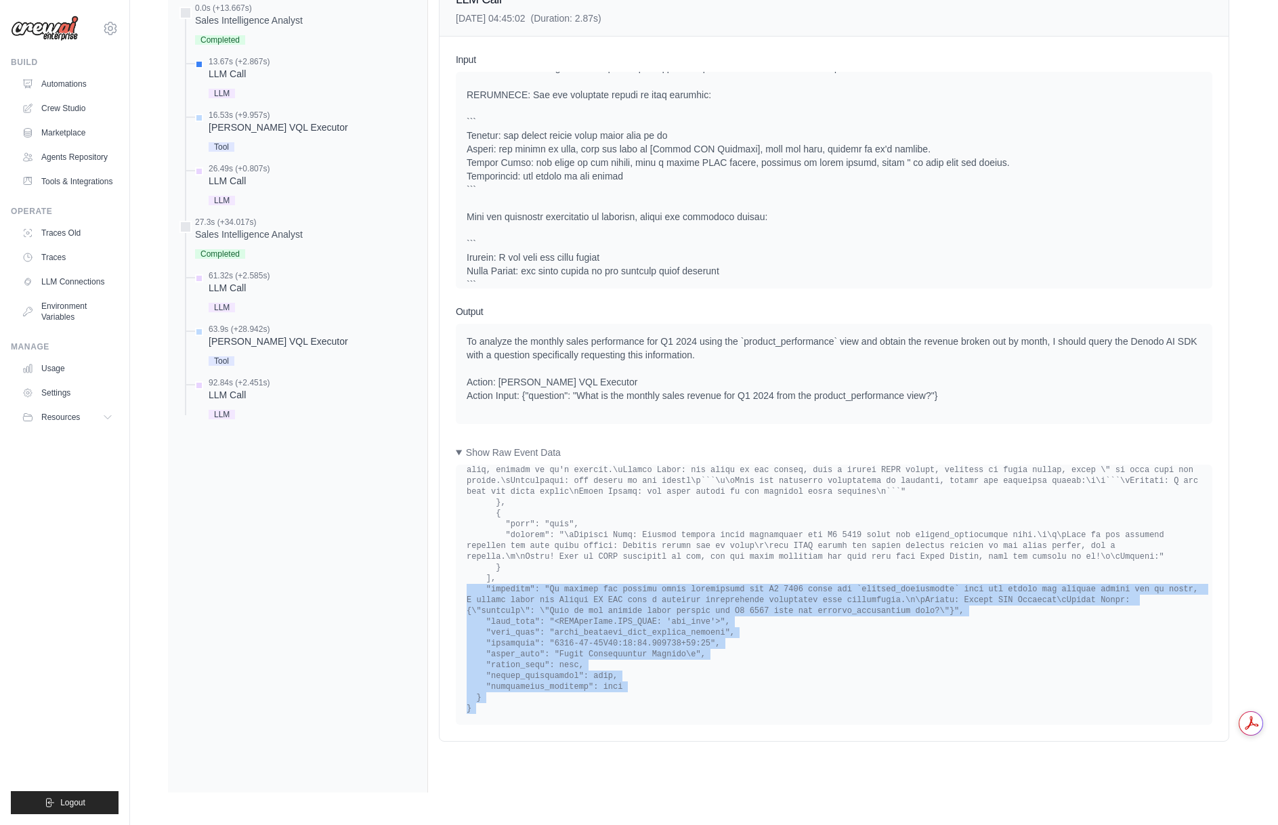
drag, startPoint x: 469, startPoint y: 591, endPoint x: 617, endPoint y: 707, distance: 188.1
click at [617, 707] on pre at bounding box center [834, 259] width 735 height 910
drag, startPoint x: 591, startPoint y: 695, endPoint x: 461, endPoint y: 589, distance: 168.5
click at [461, 589] on div "Completion Event" at bounding box center [834, 595] width 757 height 260
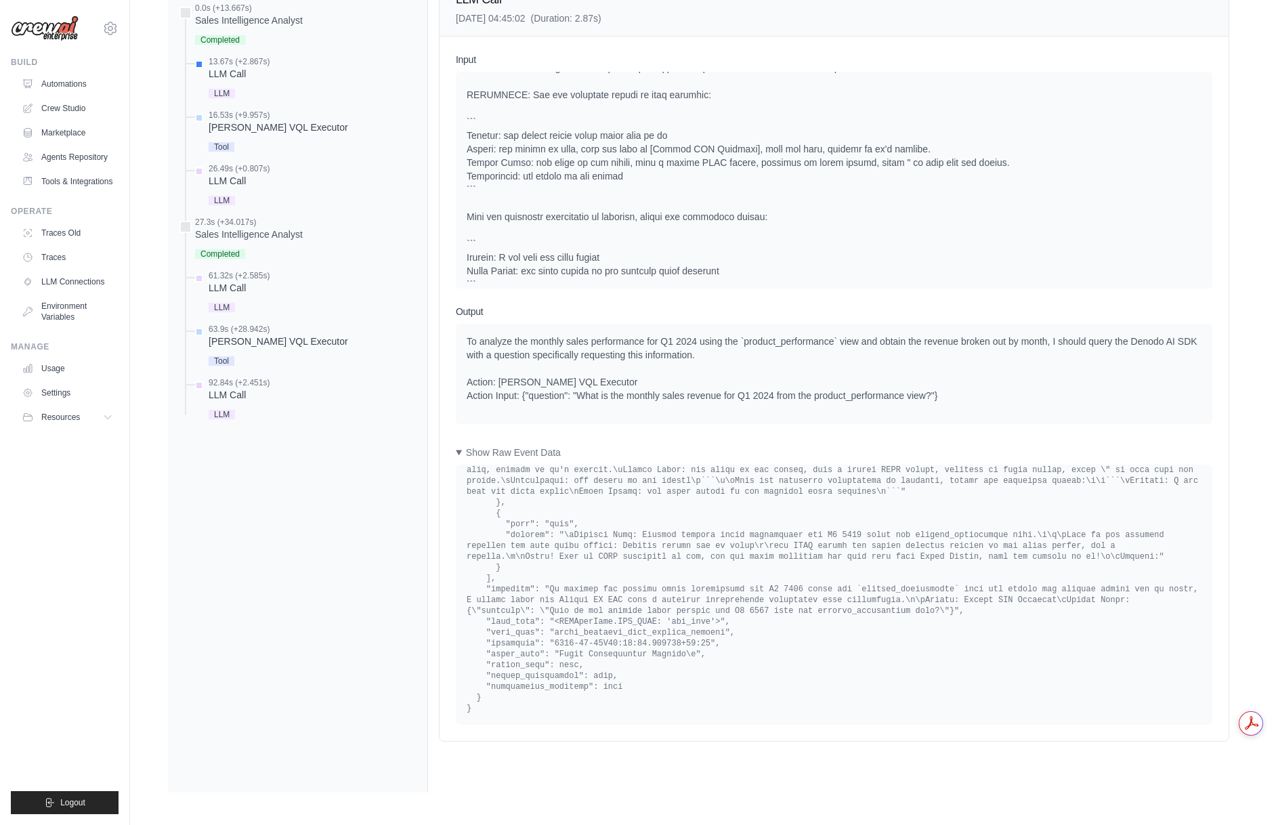
click at [471, 589] on pre at bounding box center [834, 259] width 735 height 910
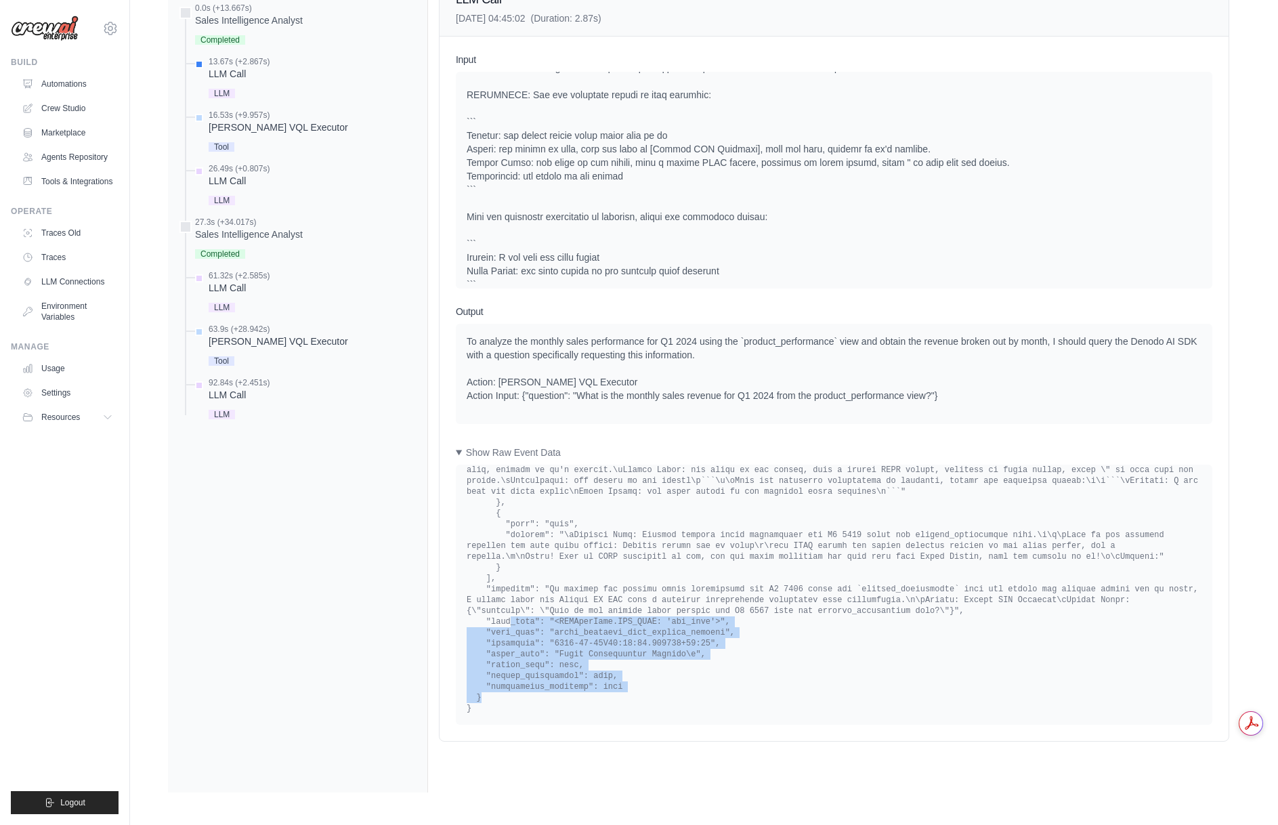
drag, startPoint x: 511, startPoint y: 618, endPoint x: 617, endPoint y: 696, distance: 132.2
click at [617, 696] on pre at bounding box center [834, 259] width 735 height 910
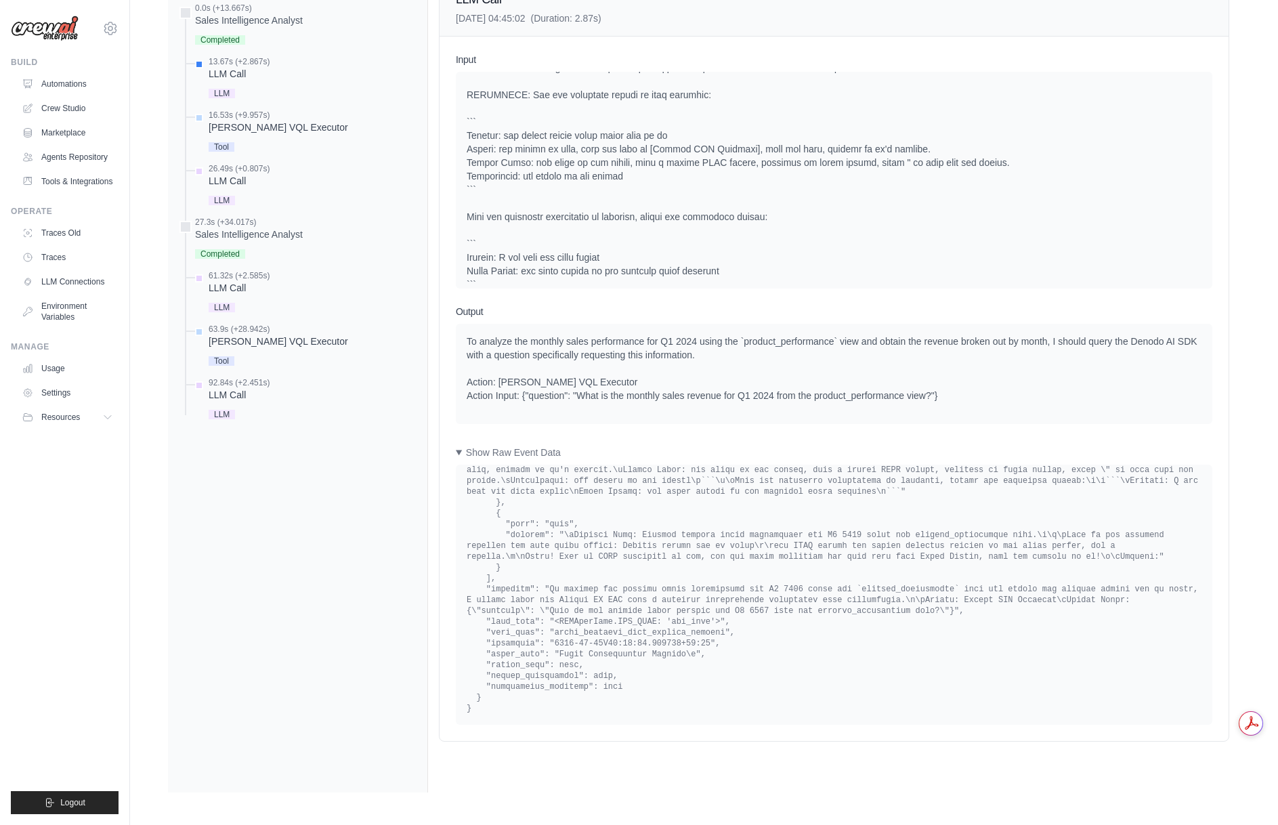
click at [601, 705] on pre at bounding box center [834, 259] width 735 height 910
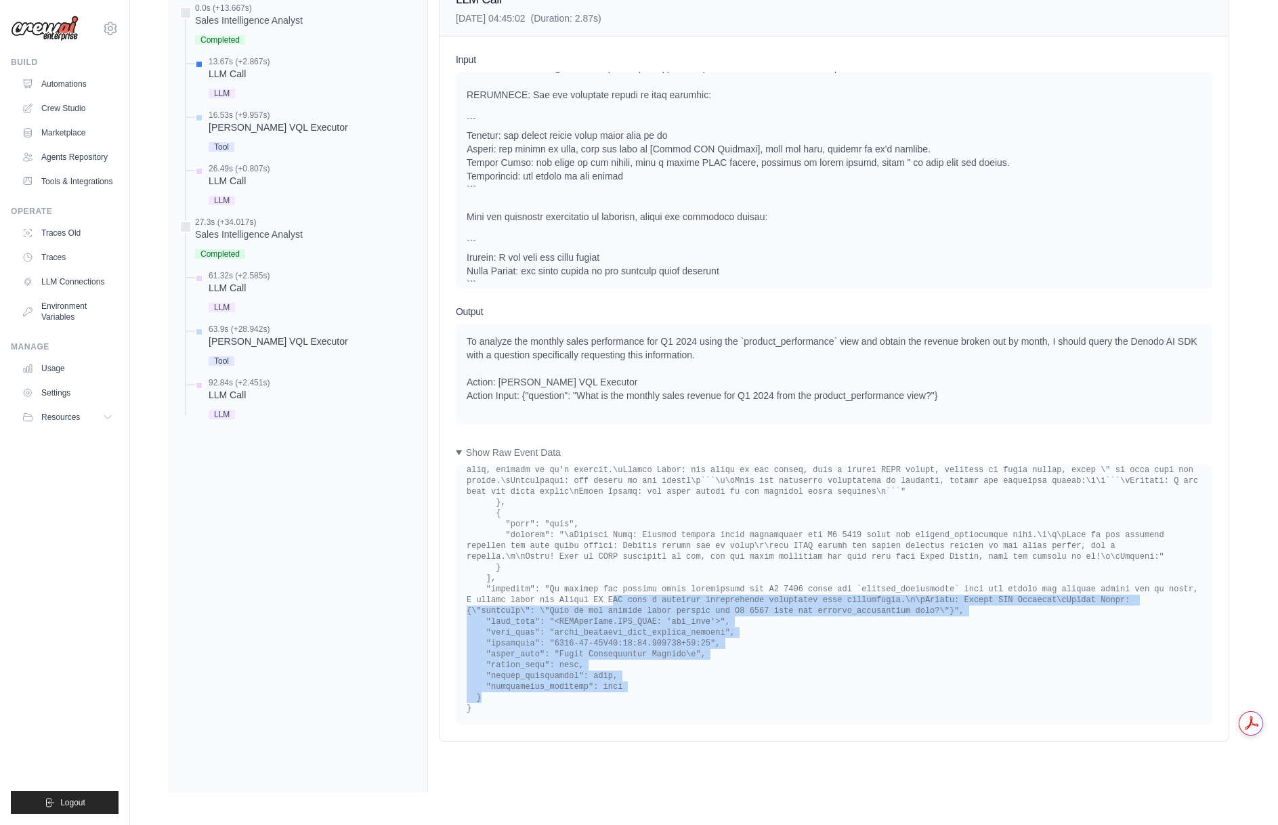
drag, startPoint x: 562, startPoint y: 601, endPoint x: 683, endPoint y: 696, distance: 153.4
click at [683, 696] on pre at bounding box center [834, 259] width 735 height 910
drag, startPoint x: 702, startPoint y: 597, endPoint x: 723, endPoint y: 696, distance: 100.3
click at [723, 696] on pre at bounding box center [834, 259] width 735 height 910
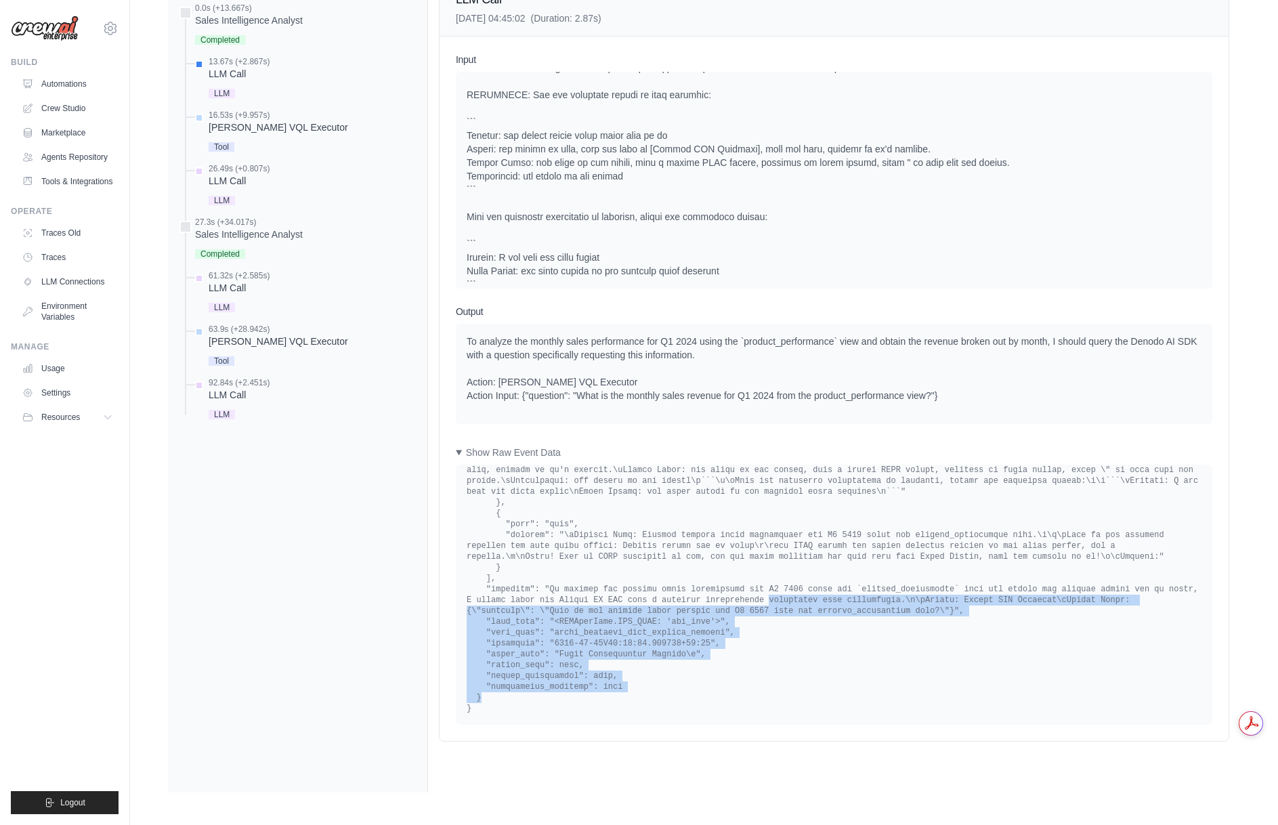
click at [723, 696] on pre at bounding box center [834, 259] width 735 height 910
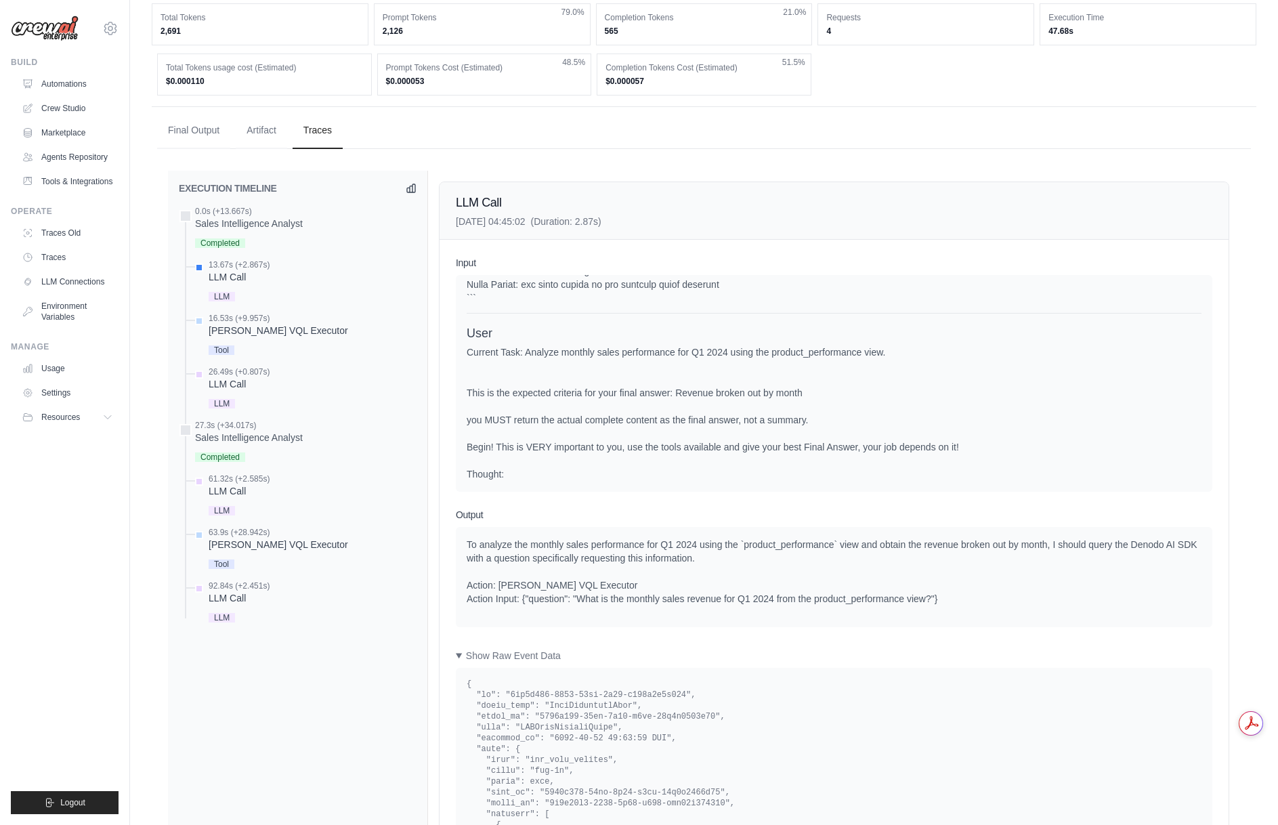
scroll to position [0, 0]
drag, startPoint x: 530, startPoint y: 444, endPoint x: 576, endPoint y: 455, distance: 47.5
click at [576, 455] on div "Current Task: Analyze monthly sales performance for Q1 2024 using the product_p…" at bounding box center [834, 412] width 735 height 135
click at [576, 457] on div "Current Task: Analyze monthly sales performance for Q1 2024 using the product_p…" at bounding box center [834, 412] width 735 height 135
drag, startPoint x: 501, startPoint y: 449, endPoint x: 1000, endPoint y: 456, distance: 499.2
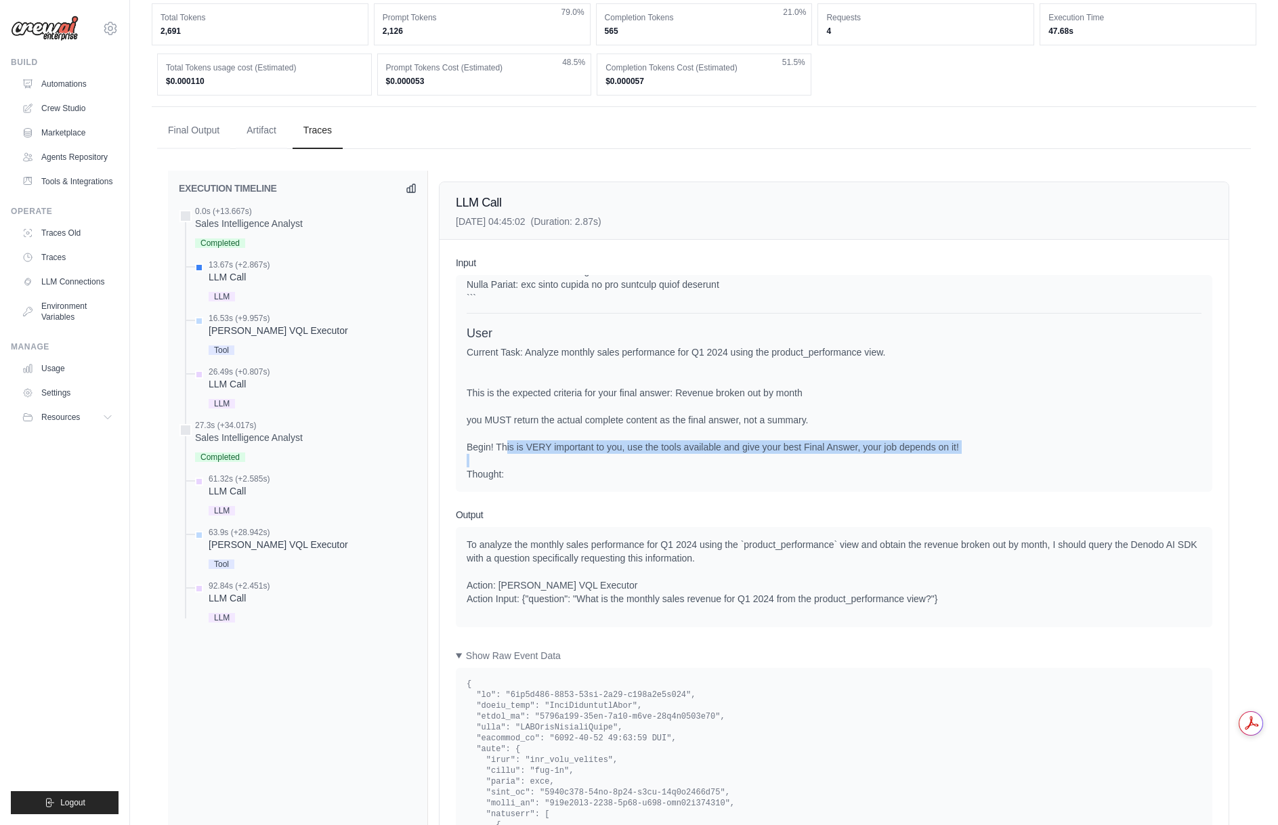
click at [1000, 456] on div "Current Task: Analyze monthly sales performance for Q1 2024 using the product_p…" at bounding box center [834, 412] width 735 height 135
drag, startPoint x: 931, startPoint y: 444, endPoint x: 822, endPoint y: 440, distance: 109.8
click at [822, 440] on div "Current Task: Analyze monthly sales performance for Q1 2024 using the product_p…" at bounding box center [834, 412] width 735 height 135
click at [824, 440] on div "Current Task: Analyze monthly sales performance for Q1 2024 using the product_p…" at bounding box center [834, 412] width 735 height 135
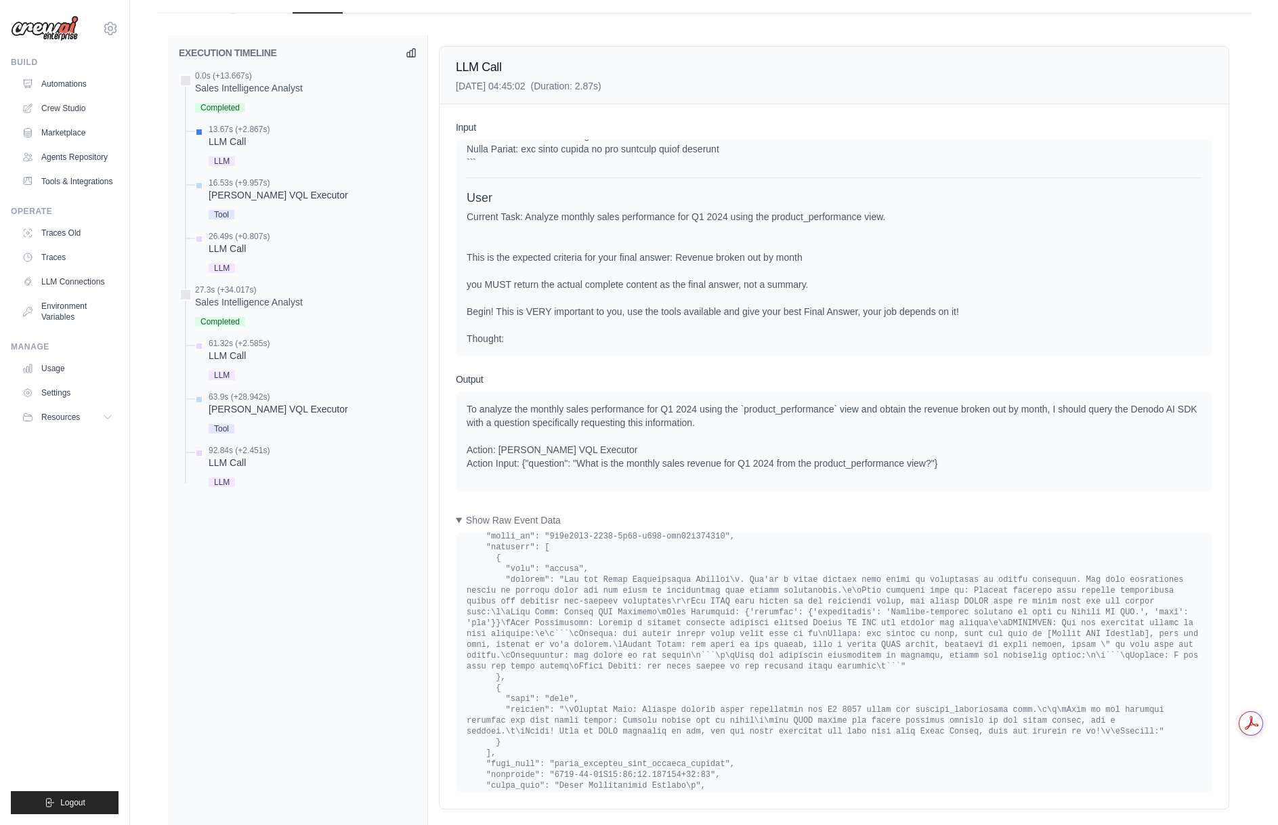
scroll to position [135, 0]
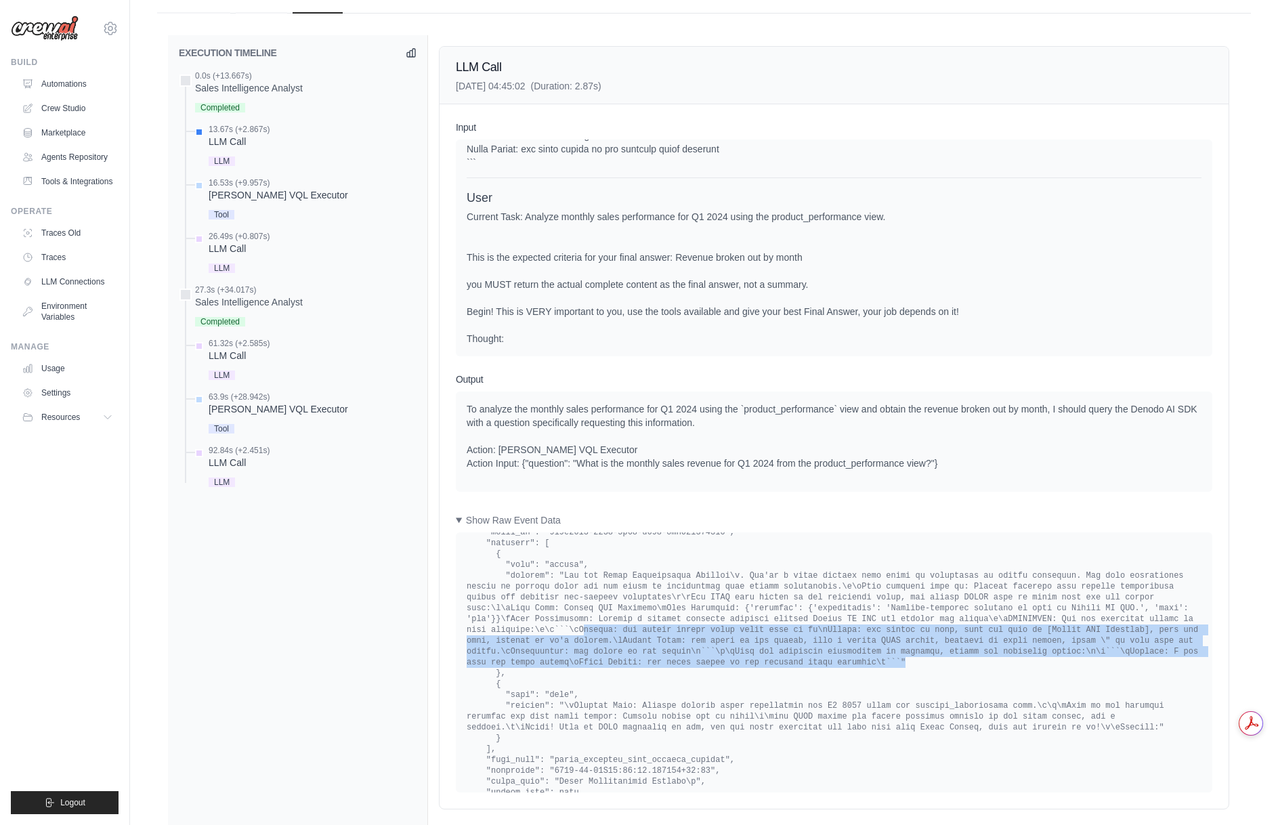
drag, startPoint x: 1043, startPoint y: 616, endPoint x: 1033, endPoint y: 664, distance: 48.5
click at [1033, 664] on pre at bounding box center [834, 841] width 735 height 867
click at [761, 663] on pre at bounding box center [834, 841] width 735 height 867
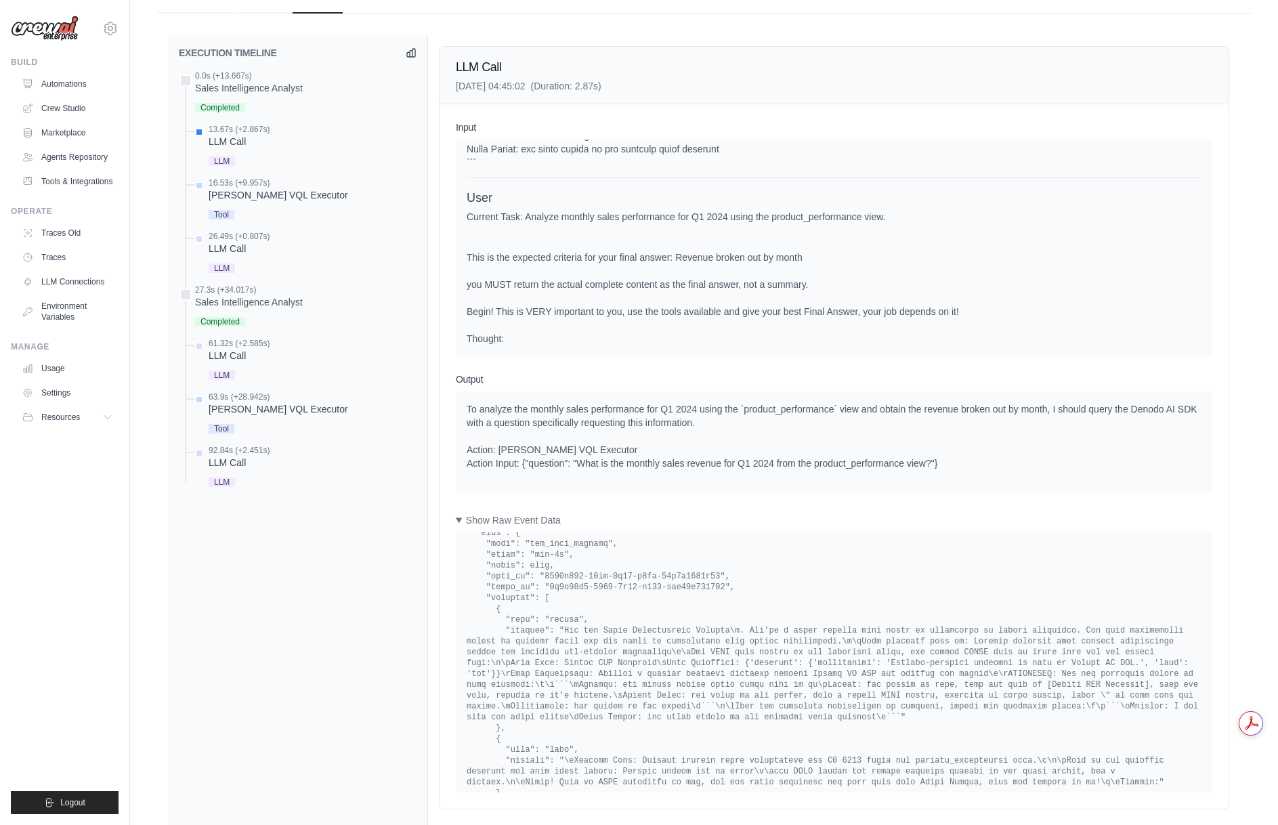
scroll to position [542, 0]
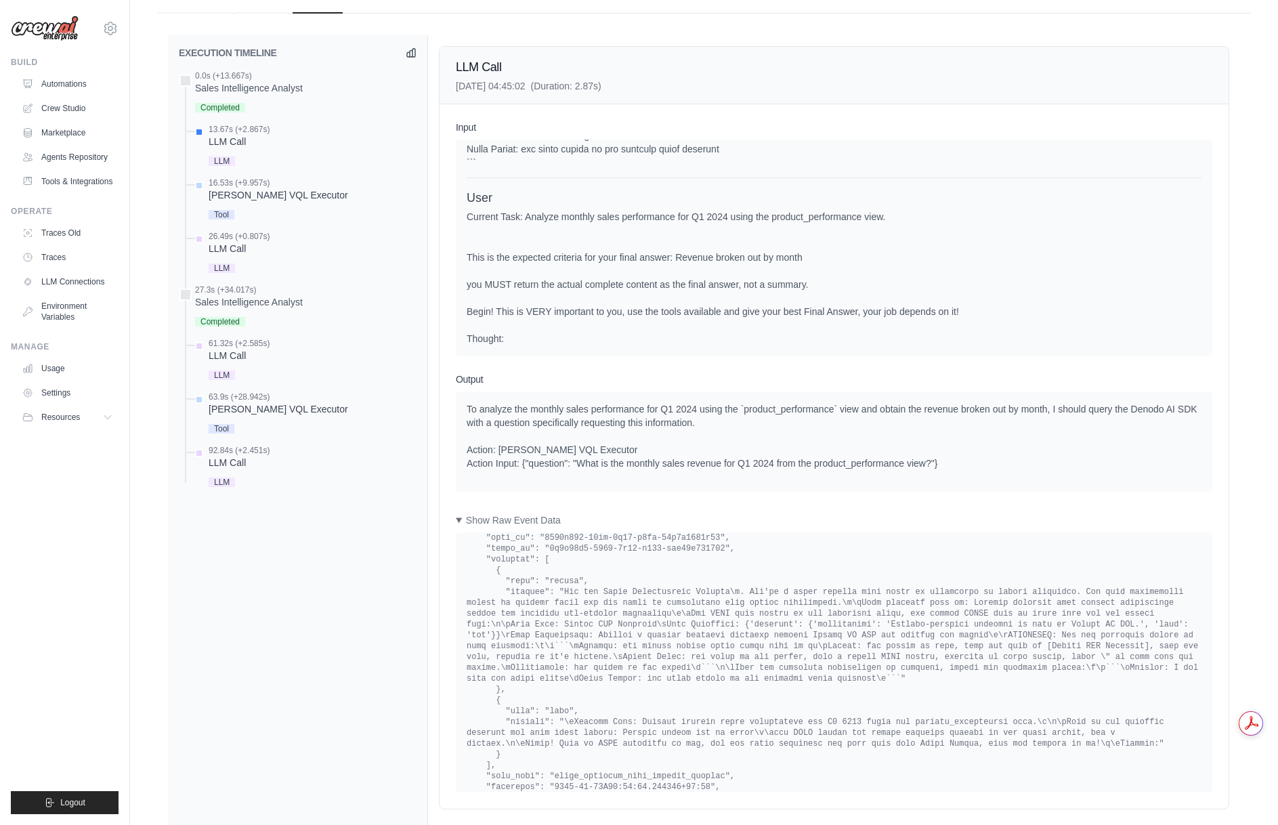
click at [767, 629] on pre at bounding box center [834, 434] width 735 height 867
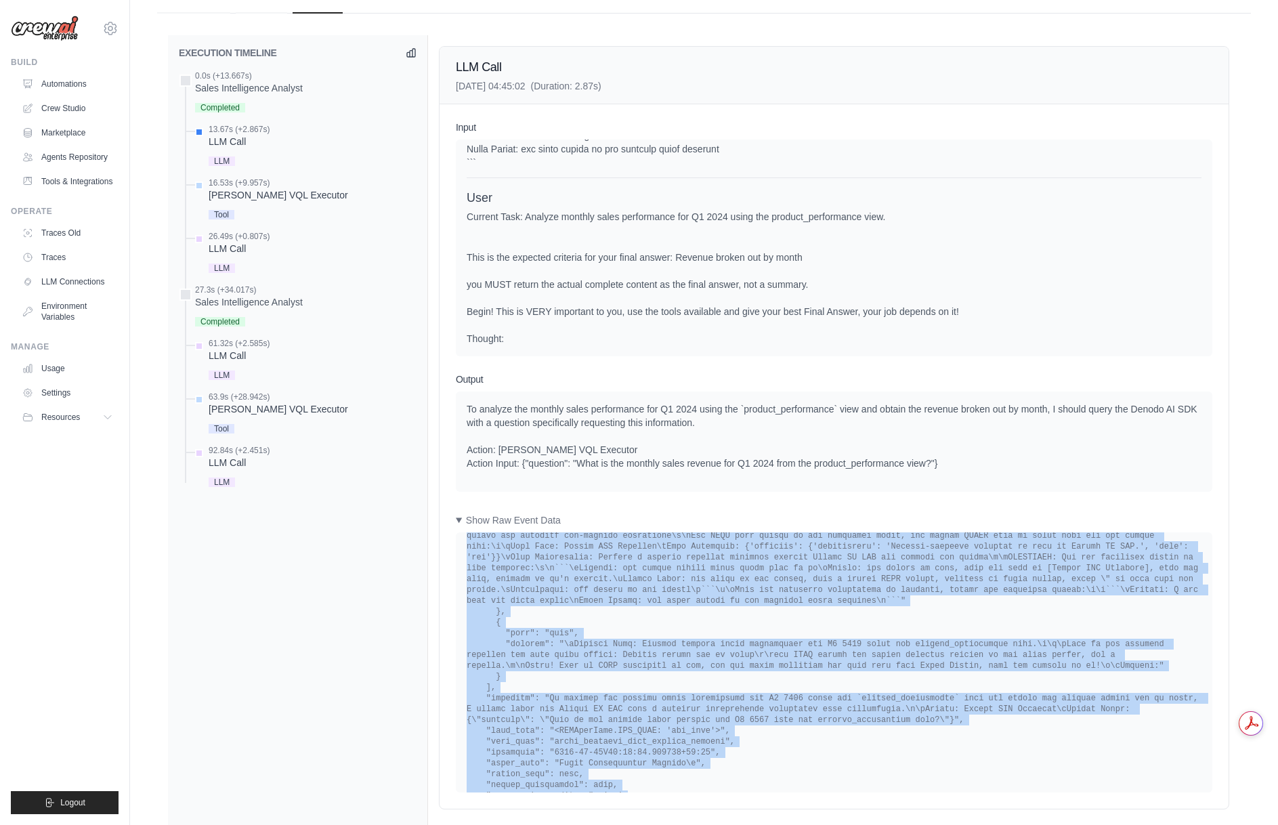
scroll to position [391, 0]
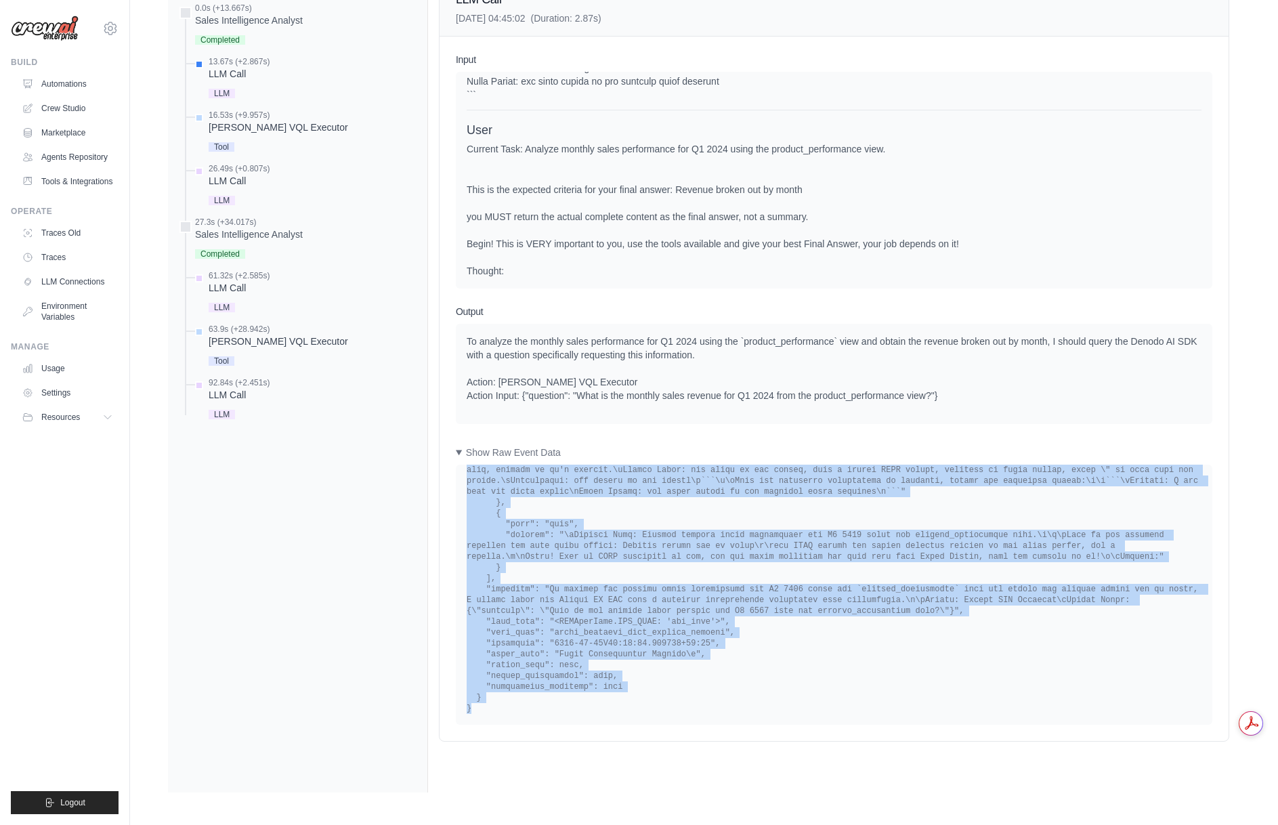
drag, startPoint x: 465, startPoint y: 549, endPoint x: 587, endPoint y: 739, distance: 225.7
click at [587, 739] on div "Input System User Current Task: Analyze monthly sales performance for Q1 2024 u…" at bounding box center [834, 389] width 789 height 704
copy div "{ "id": "7dc7d737-3361-44bf-8e94-d168b9e3b639", "actor_type": "CrewExecutionTas…"
